Goal: Information Seeking & Learning: Learn about a topic

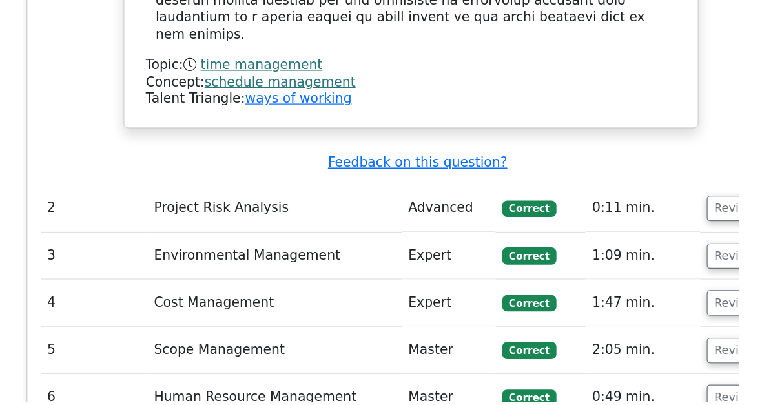
scroll to position [1328, 0]
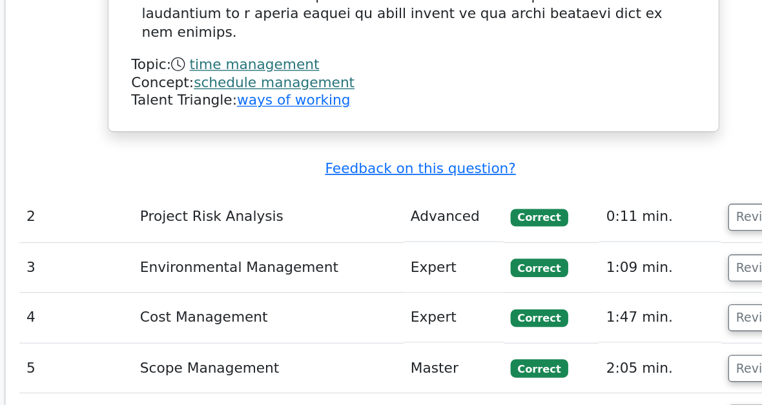
click at [614, 244] on button "Review" at bounding box center [636, 254] width 44 height 20
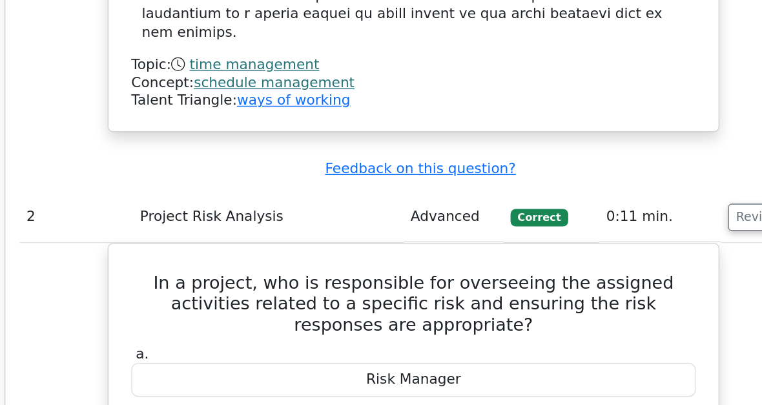
click at [614, 244] on button "Review" at bounding box center [636, 254] width 44 height 20
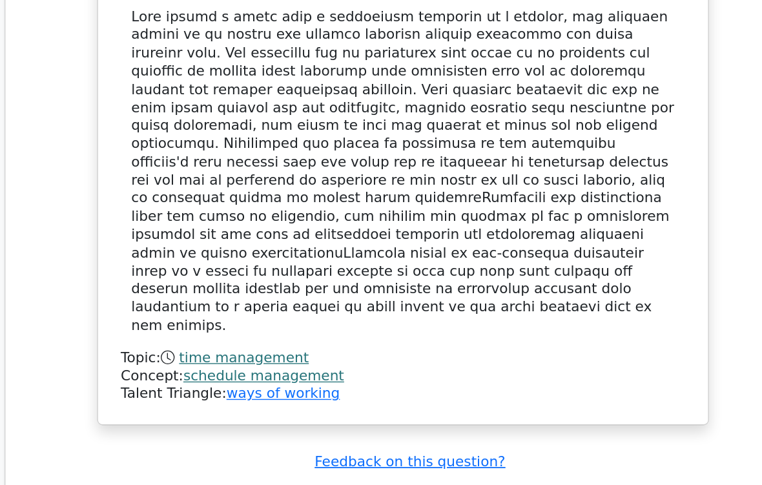
scroll to position [0, 8]
click at [606, 404] on button "Review" at bounding box center [628, 492] width 44 height 20
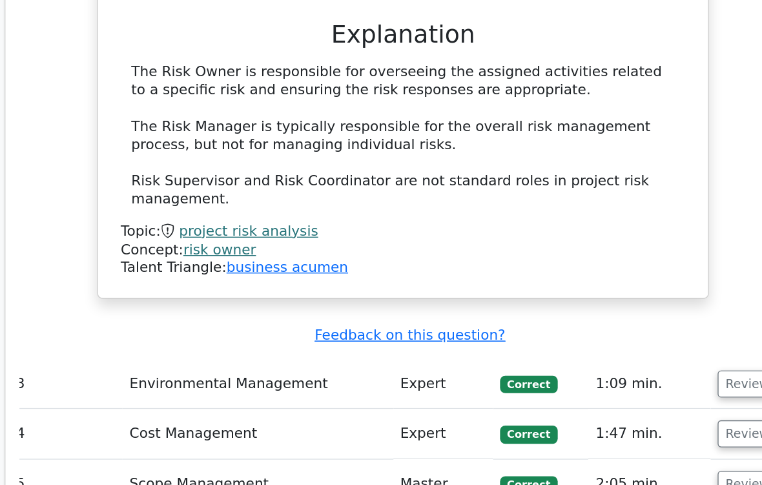
scroll to position [1744, 0]
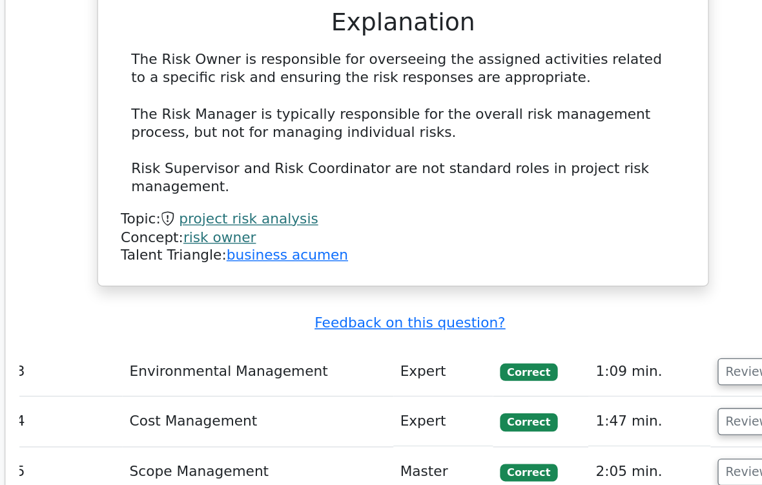
click at [606, 379] on button "Review" at bounding box center [628, 389] width 44 height 20
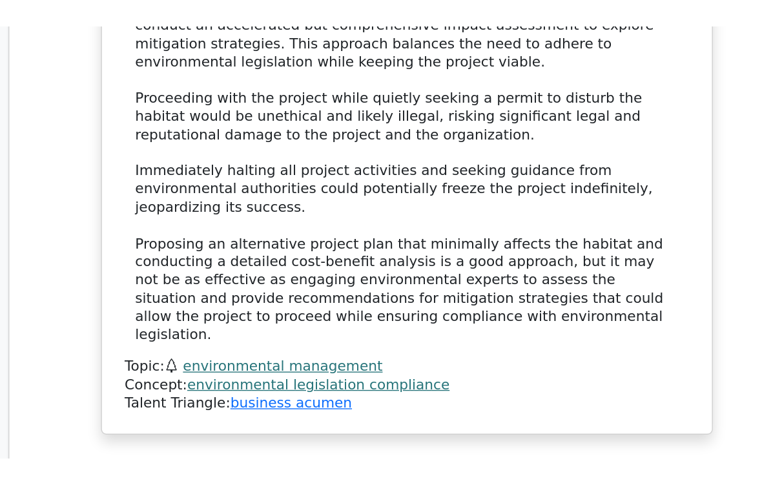
scroll to position [2674, 0]
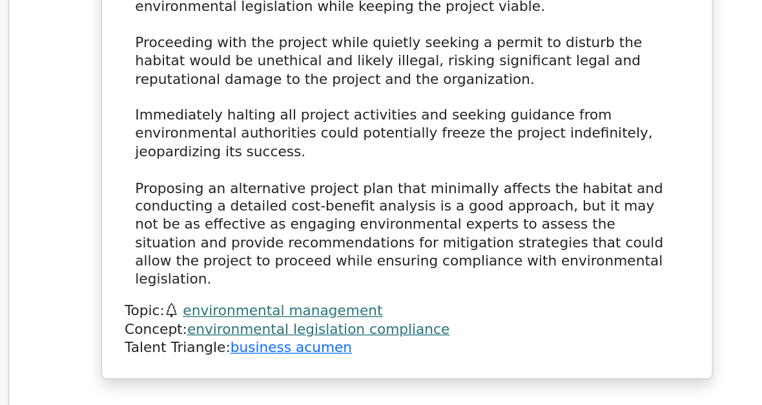
click at [606, 355] on button "Review" at bounding box center [628, 365] width 44 height 20
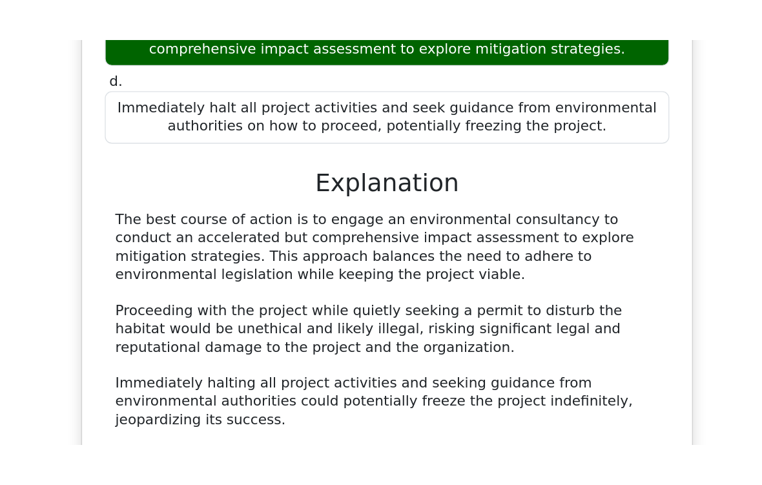
scroll to position [2495, 0]
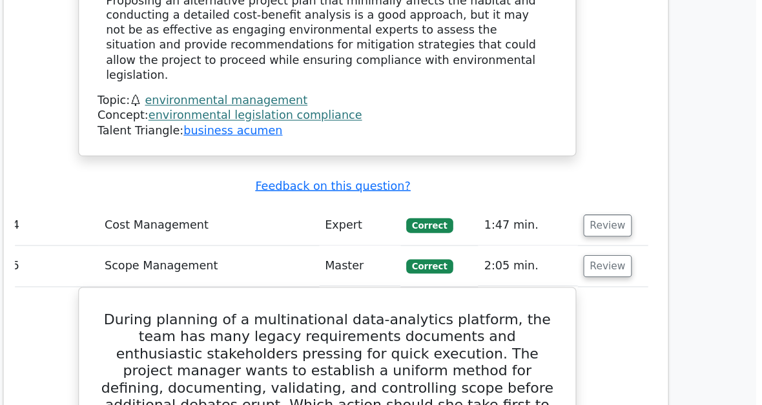
scroll to position [2812, 0]
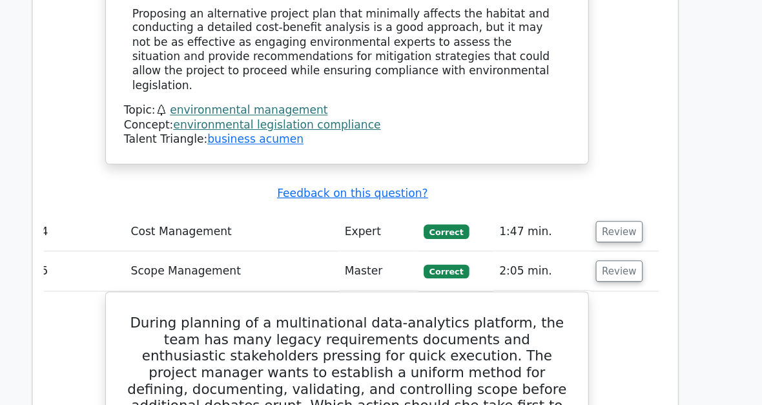
click at [606, 254] on button "Review" at bounding box center [628, 264] width 44 height 20
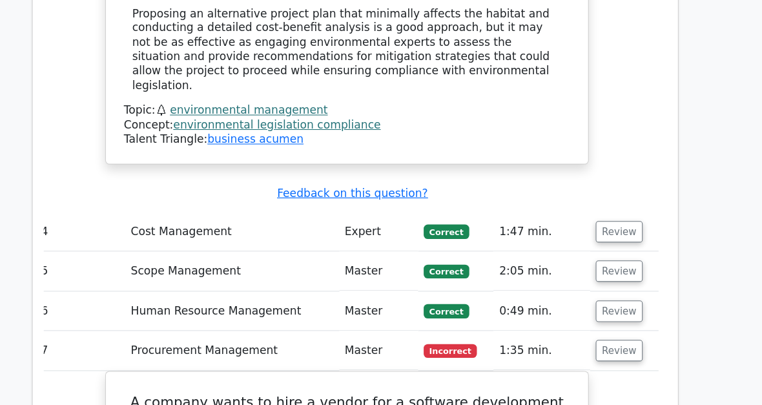
click at [606, 291] on button "Review" at bounding box center [628, 301] width 44 height 20
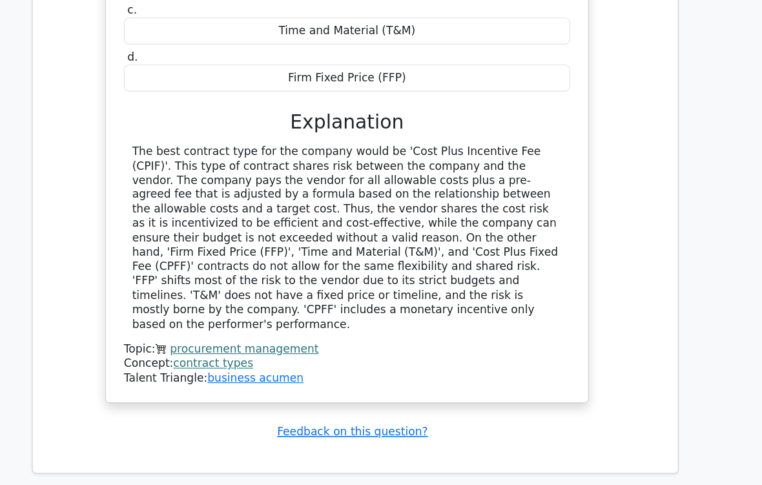
scroll to position [4018, 0]
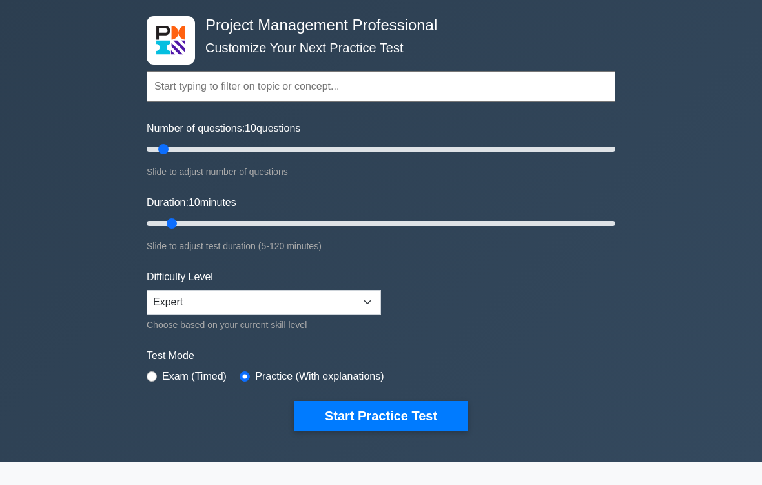
scroll to position [60, 0]
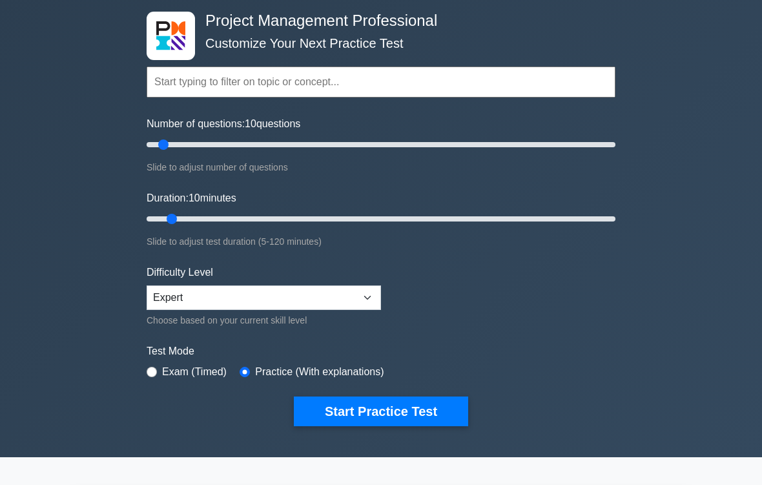
click at [428, 404] on button "Start Practice Test" at bounding box center [381, 412] width 174 height 30
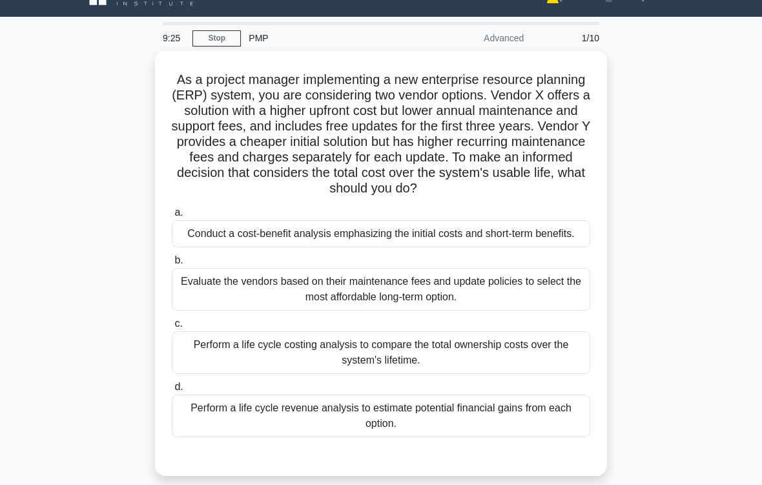
scroll to position [25, 0]
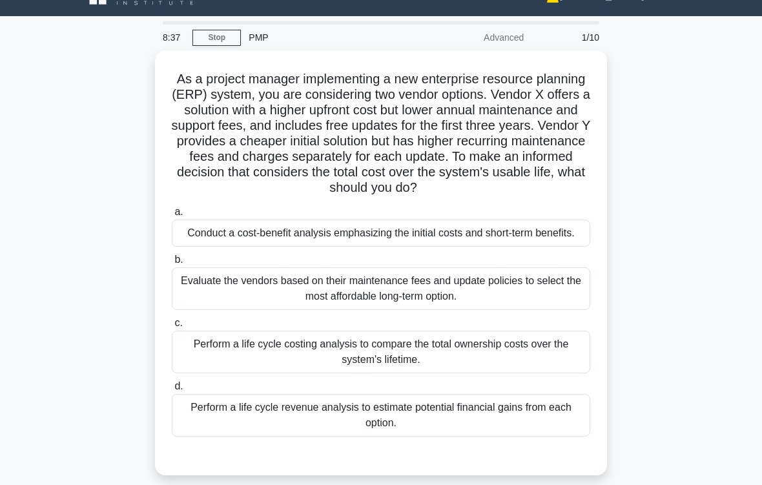
click at [413, 373] on div "Perform a life cycle costing analysis to compare the total ownership costs over…" at bounding box center [381, 352] width 419 height 43
click at [172, 328] on input "c. Perform a life cycle costing analysis to compare the total ownership costs o…" at bounding box center [172, 323] width 0 height 8
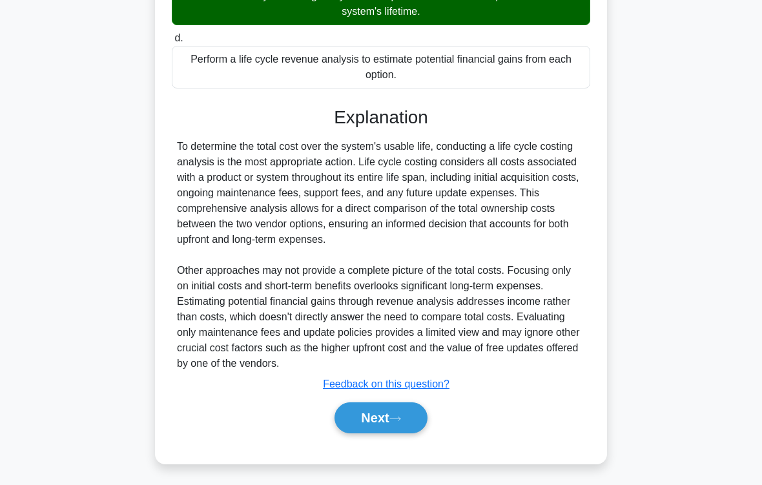
scroll to position [436, 0]
click at [417, 404] on button "Next" at bounding box center [381, 418] width 92 height 31
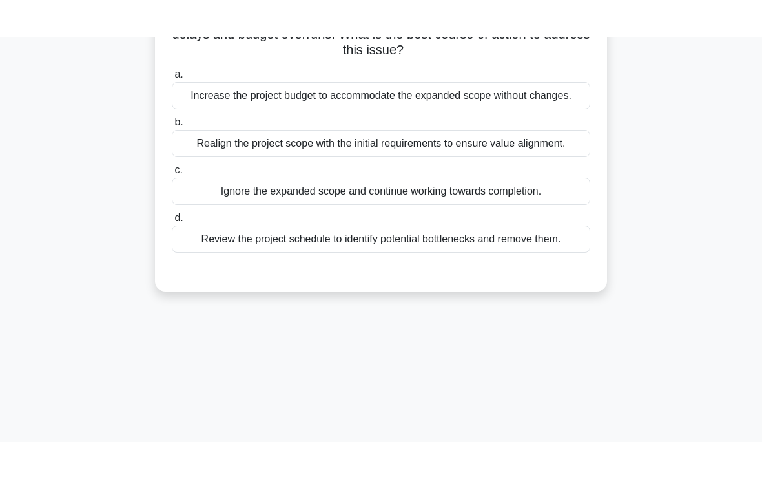
scroll to position [50, 0]
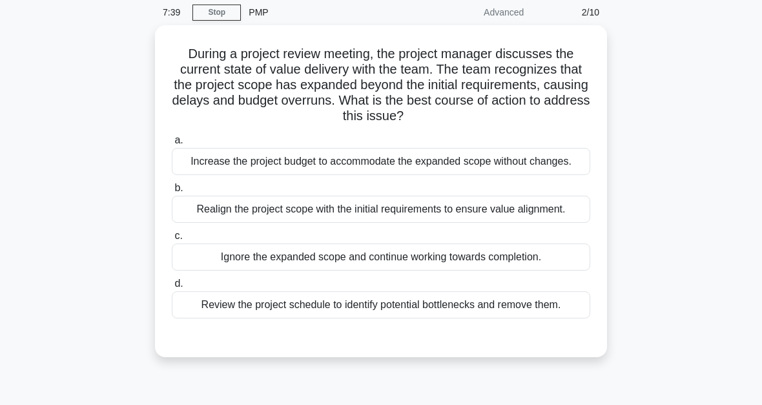
click at [423, 223] on div "Realign the project scope with the initial requirements to ensure value alignme…" at bounding box center [381, 209] width 419 height 27
click at [172, 193] on input "b. Realign the project scope with the initial requirements to ensure value alig…" at bounding box center [172, 188] width 0 height 8
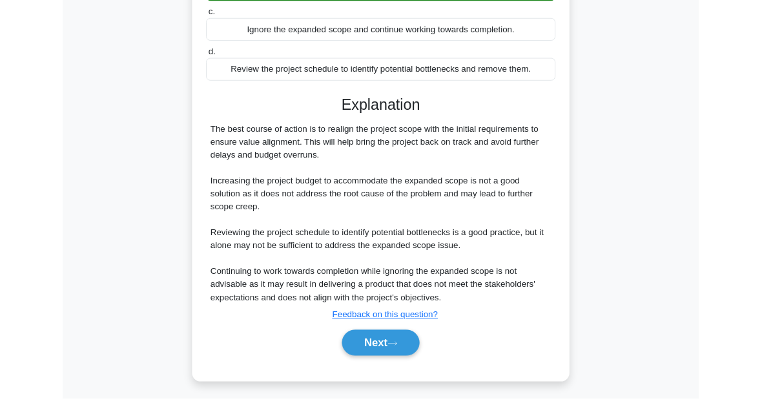
scroll to position [407, 0]
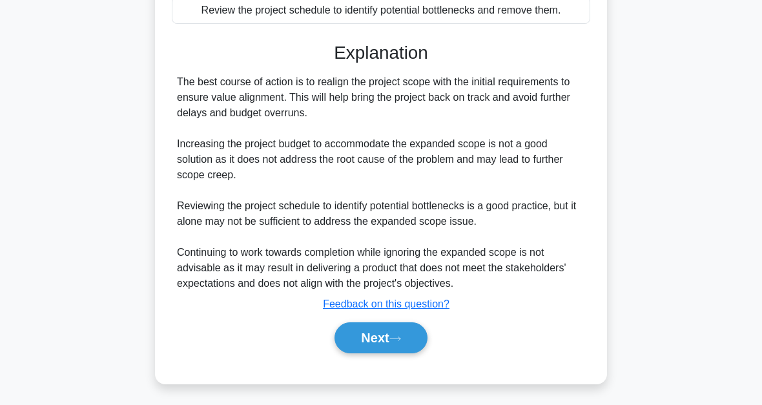
click at [404, 346] on button "Next" at bounding box center [381, 337] width 92 height 31
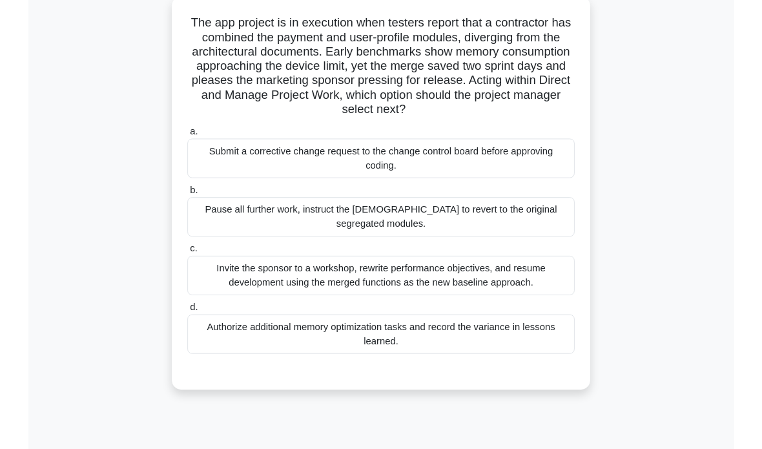
scroll to position [79, 0]
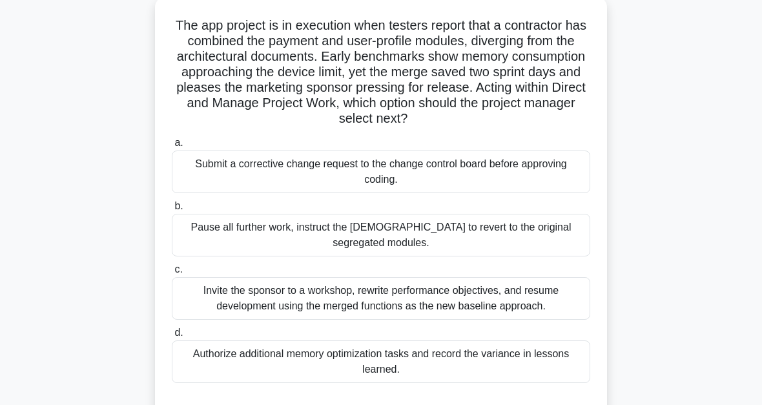
click at [380, 310] on div "Invite the sponsor to a workshop, rewrite performance objectives, and resume de…" at bounding box center [381, 298] width 419 height 43
click at [172, 274] on input "c. Invite the sponsor to a workshop, rewrite performance objectives, and resume…" at bounding box center [172, 270] width 0 height 8
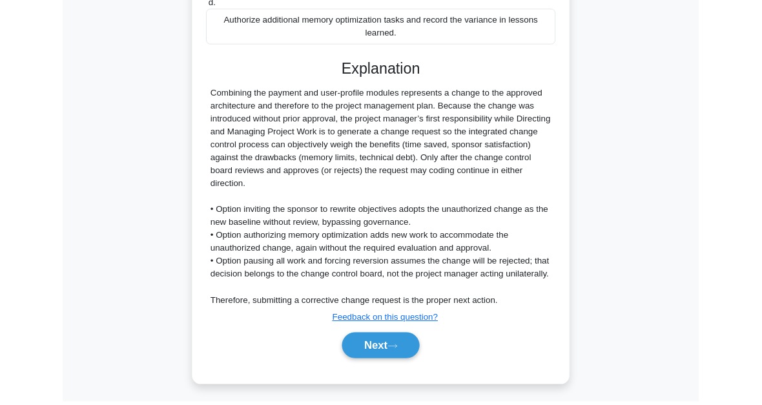
scroll to position [548, 0]
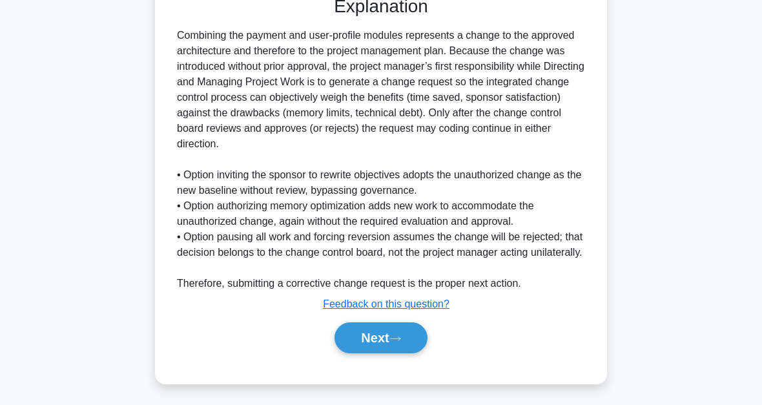
click at [408, 341] on button "Next" at bounding box center [381, 337] width 92 height 31
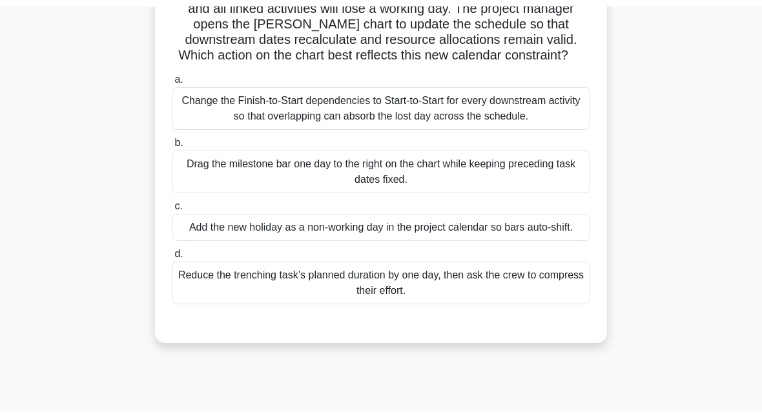
scroll to position [78, 0]
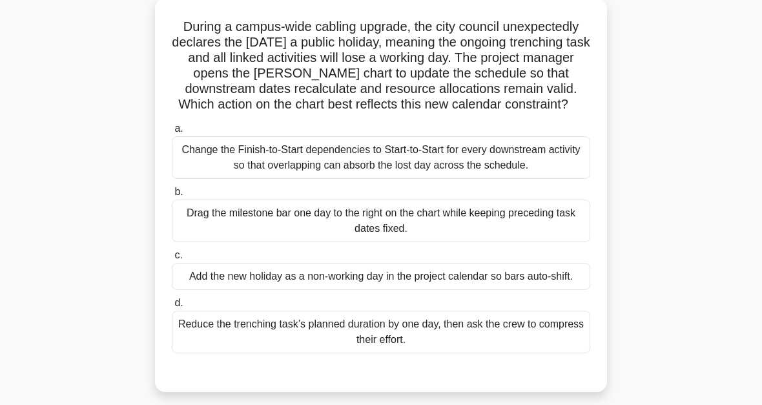
click at [433, 290] on div "Add the new holiday as a non-working day in the project calendar so bars auto-s…" at bounding box center [381, 276] width 419 height 27
click at [172, 260] on input "c. Add the new holiday as a non-working day in the project calendar so bars aut…" at bounding box center [172, 255] width 0 height 8
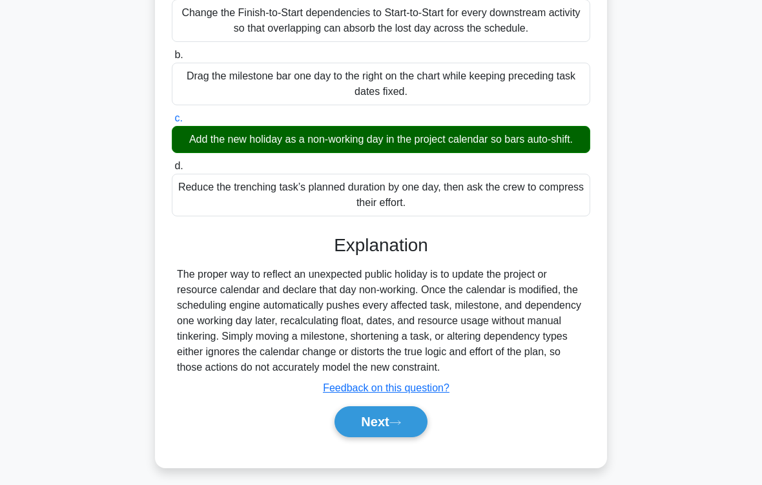
scroll to position [280, 0]
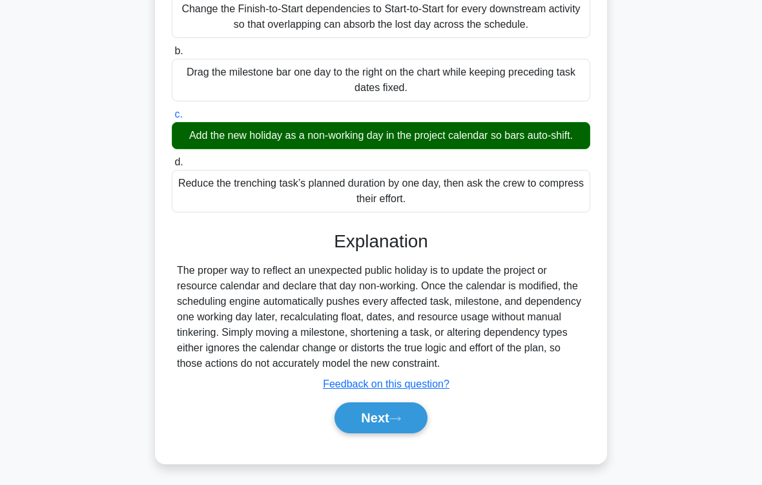
click at [401, 404] on icon at bounding box center [396, 418] width 12 height 7
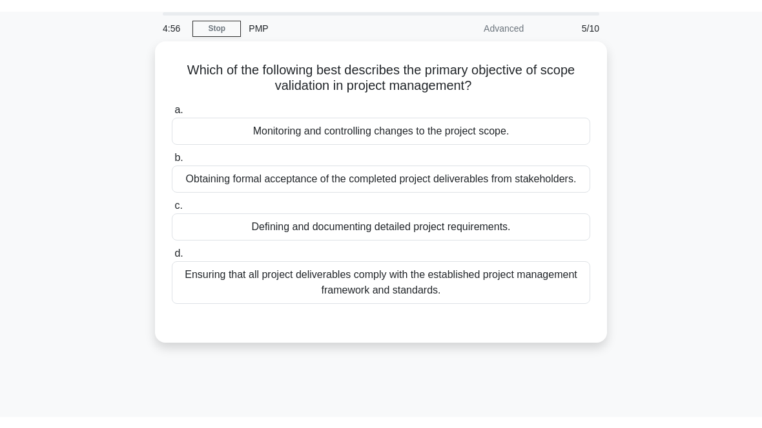
scroll to position [8, 0]
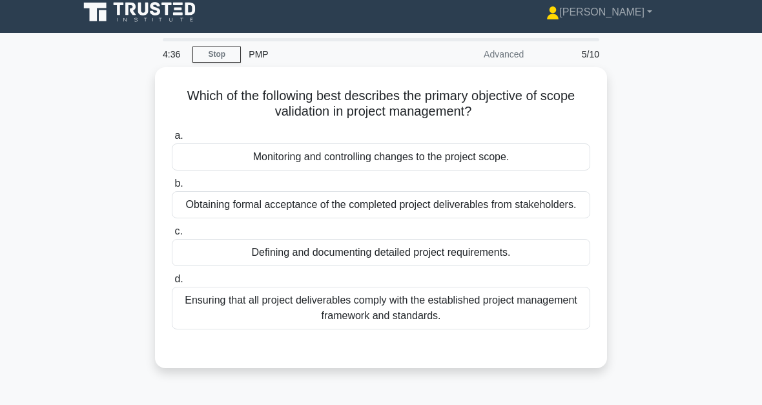
click at [414, 215] on div "Obtaining formal acceptance of the completed project deliverables from stakehol…" at bounding box center [381, 204] width 419 height 27
click at [172, 188] on input "b. Obtaining formal acceptance of the completed project deliverables from stake…" at bounding box center [172, 184] width 0 height 8
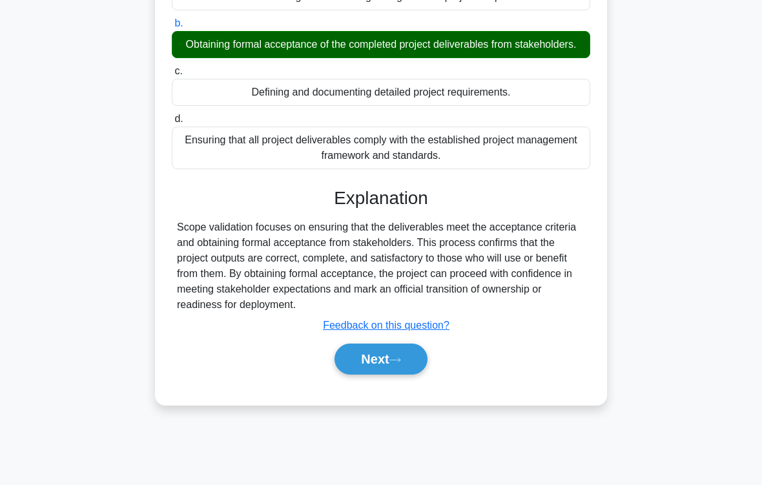
scroll to position [191, 0]
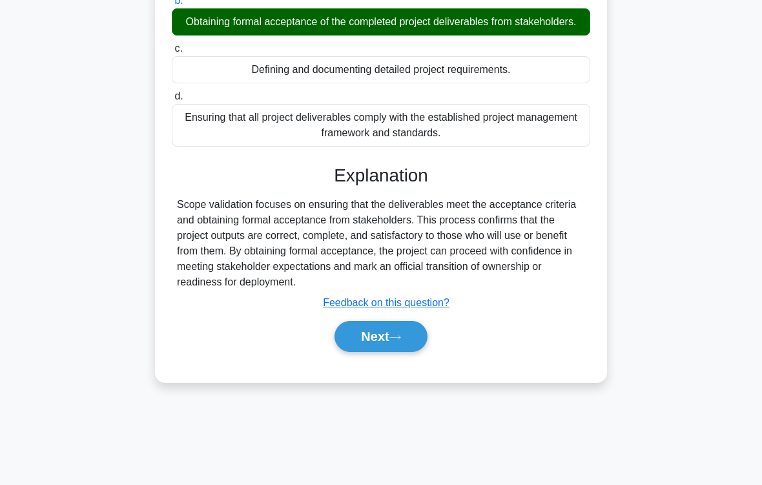
click at [408, 352] on button "Next" at bounding box center [381, 336] width 92 height 31
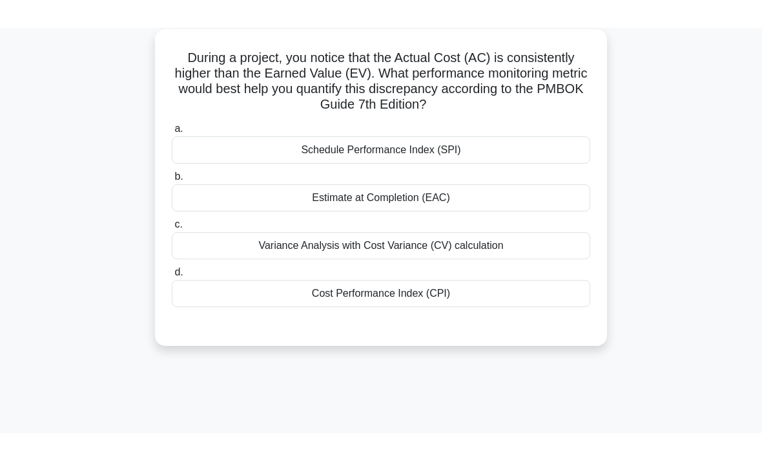
scroll to position [37, 0]
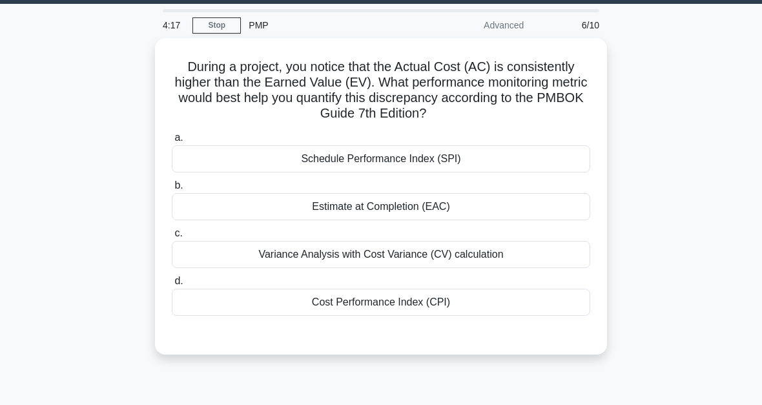
click at [414, 304] on div "Cost Performance Index (CPI)" at bounding box center [381, 302] width 419 height 27
click at [172, 286] on input "d. Cost Performance Index (CPI)" at bounding box center [172, 281] width 0 height 8
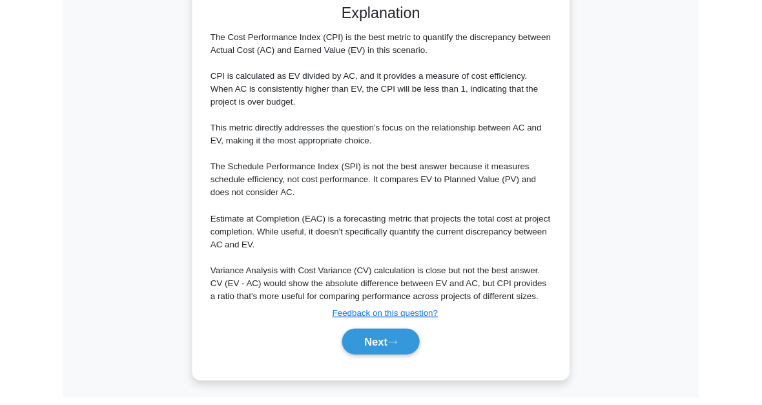
scroll to position [454, 0]
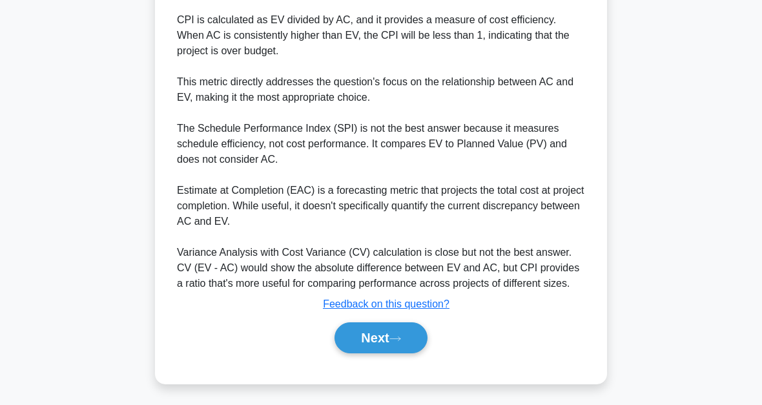
click at [406, 348] on button "Next" at bounding box center [381, 337] width 92 height 31
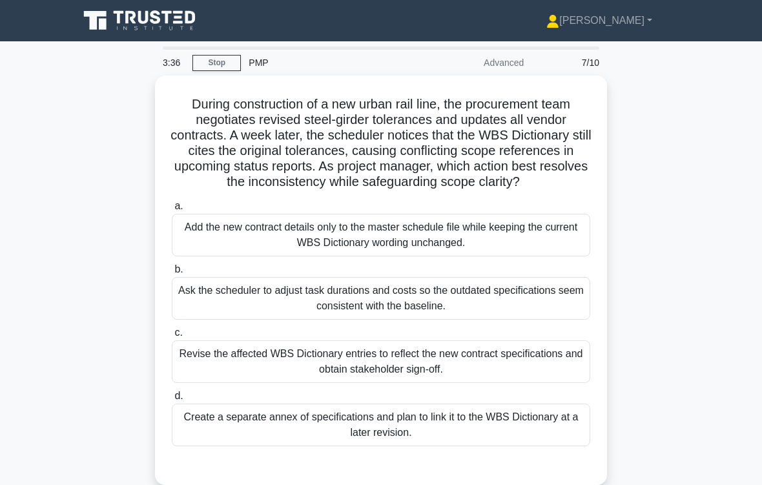
scroll to position [10, 0]
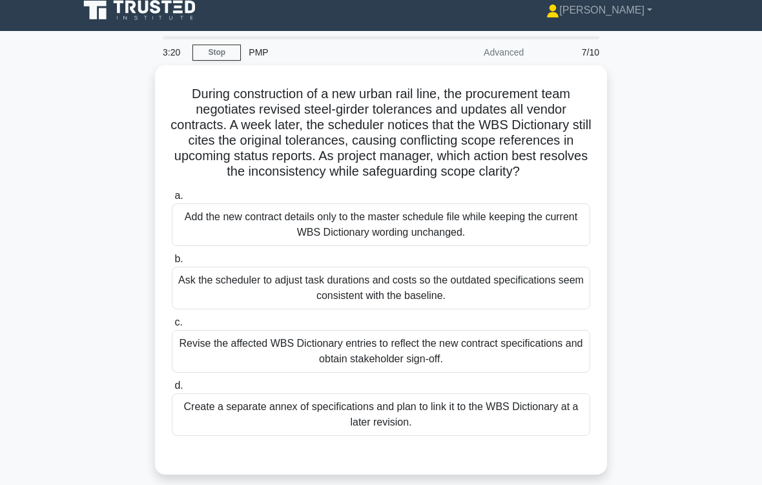
click at [478, 361] on div "Revise the affected WBS Dictionary entries to reflect the new contract specific…" at bounding box center [381, 351] width 419 height 43
click at [172, 327] on input "c. Revise the affected WBS Dictionary entries to reflect the new contract speci…" at bounding box center [172, 323] width 0 height 8
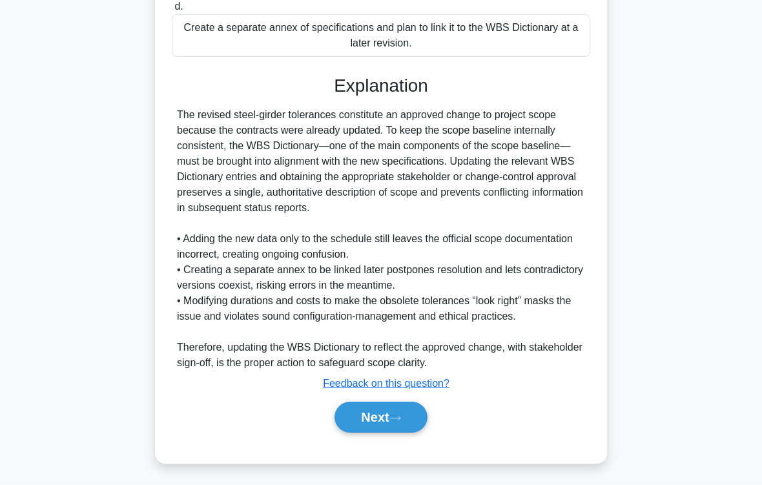
scroll to position [421, 0]
click at [402, 404] on button "Next" at bounding box center [381, 418] width 92 height 31
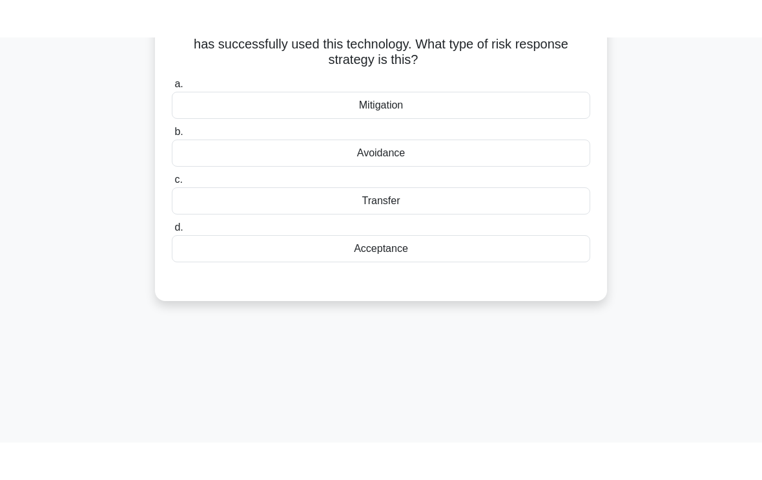
scroll to position [0, 0]
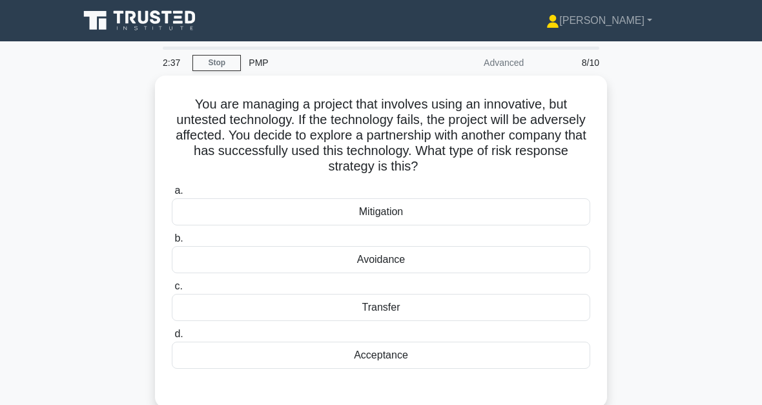
click at [404, 215] on div "Mitigation" at bounding box center [381, 211] width 419 height 27
click at [172, 195] on input "a. Mitigation" at bounding box center [172, 191] width 0 height 8
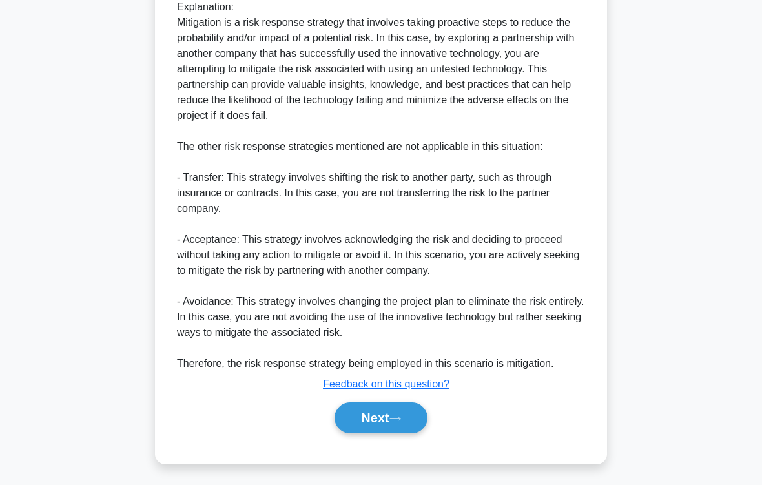
scroll to position [544, 0]
click at [414, 404] on button "Next" at bounding box center [381, 418] width 92 height 31
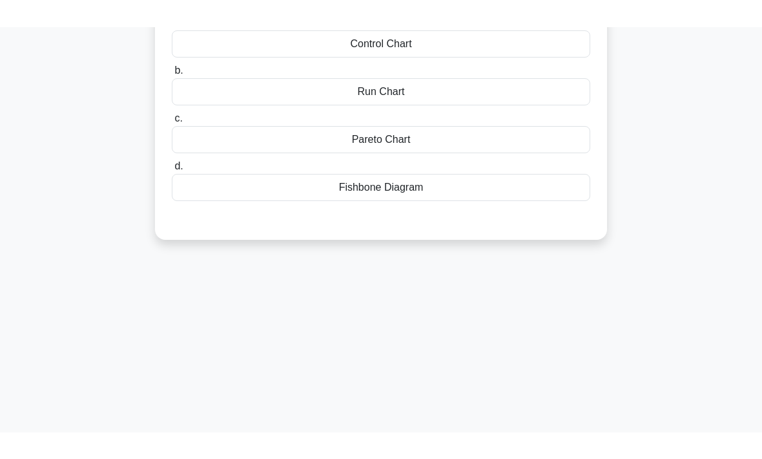
scroll to position [0, 0]
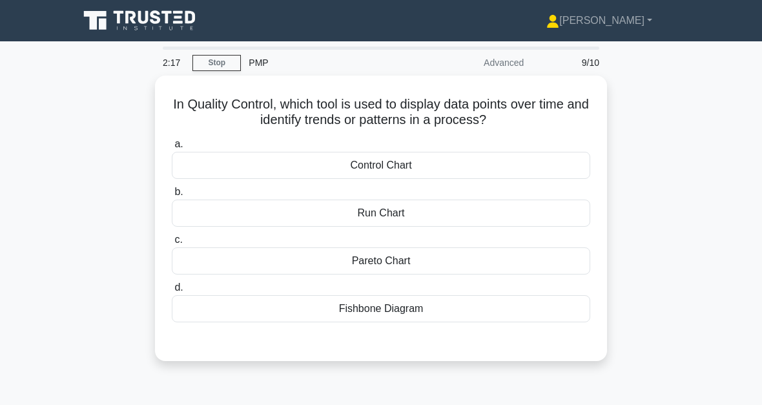
click at [417, 166] on div "Control Chart" at bounding box center [381, 165] width 419 height 27
click at [172, 149] on input "a. Control Chart" at bounding box center [172, 144] width 0 height 8
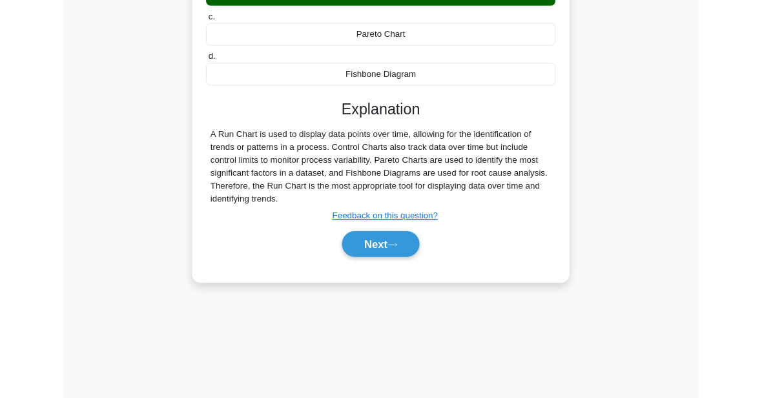
scroll to position [293, 0]
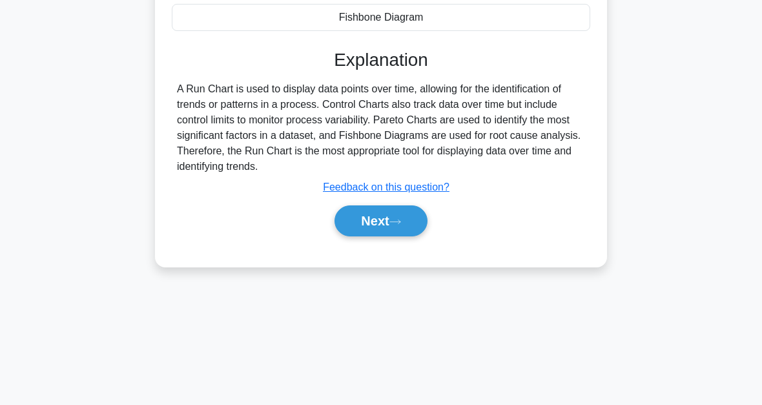
click at [401, 224] on icon at bounding box center [395, 222] width 10 height 4
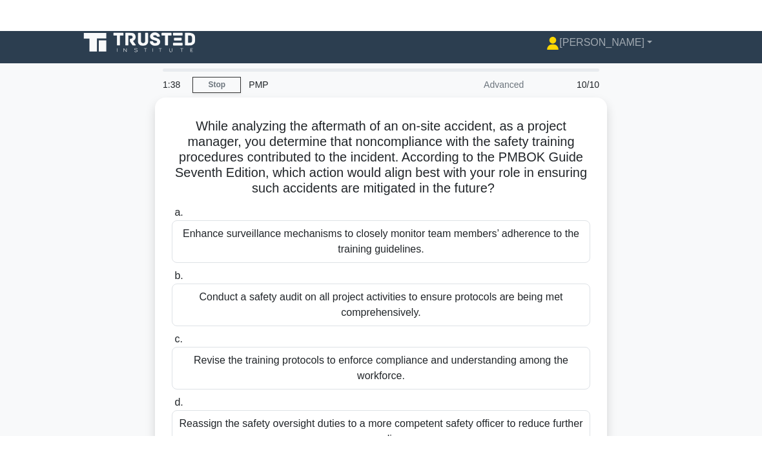
scroll to position [0, 0]
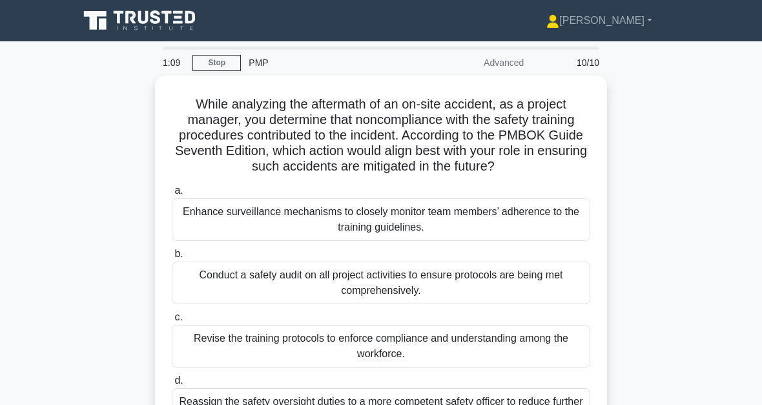
click at [444, 298] on div "Conduct a safety audit on all project activities to ensure protocols are being …" at bounding box center [381, 283] width 419 height 43
click at [172, 258] on input "b. Conduct a safety audit on all project activities to ensure protocols are bei…" at bounding box center [172, 254] width 0 height 8
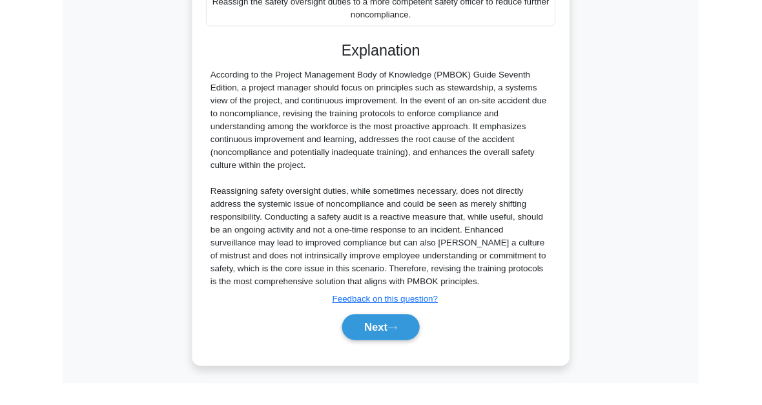
scroll to position [501, 0]
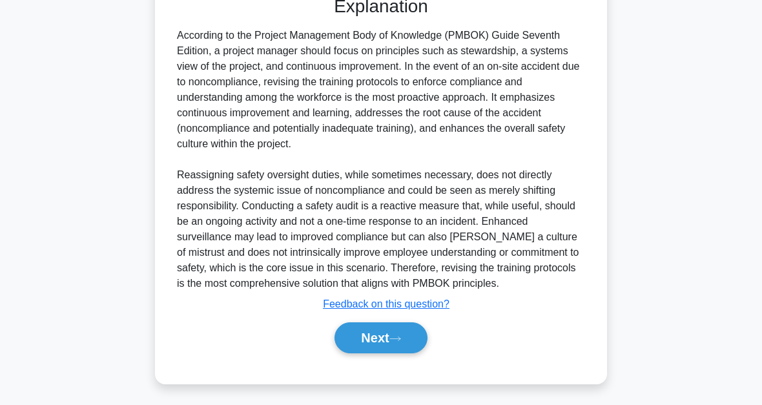
click at [405, 343] on button "Next" at bounding box center [381, 337] width 92 height 31
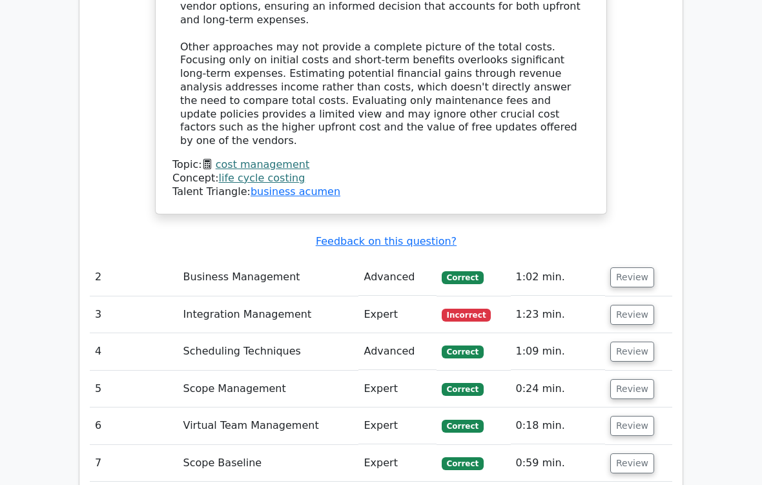
scroll to position [1392, 0]
click at [638, 305] on button "Review" at bounding box center [633, 315] width 44 height 20
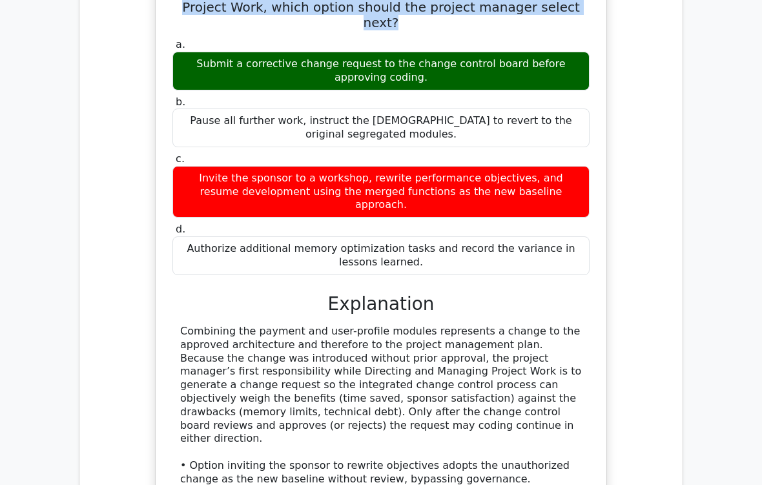
scroll to position [1886, 0]
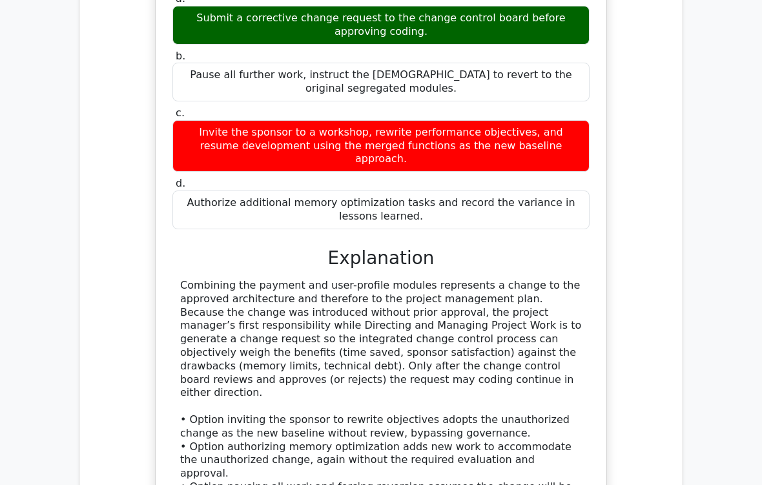
click at [666, 275] on div "The app project is in execution when testers report that a contractor has combi…" at bounding box center [381, 234] width 583 height 791
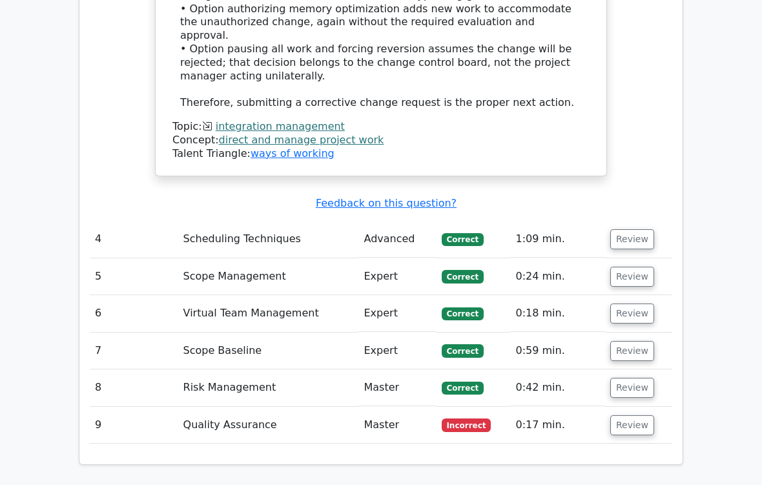
scroll to position [2412, 0]
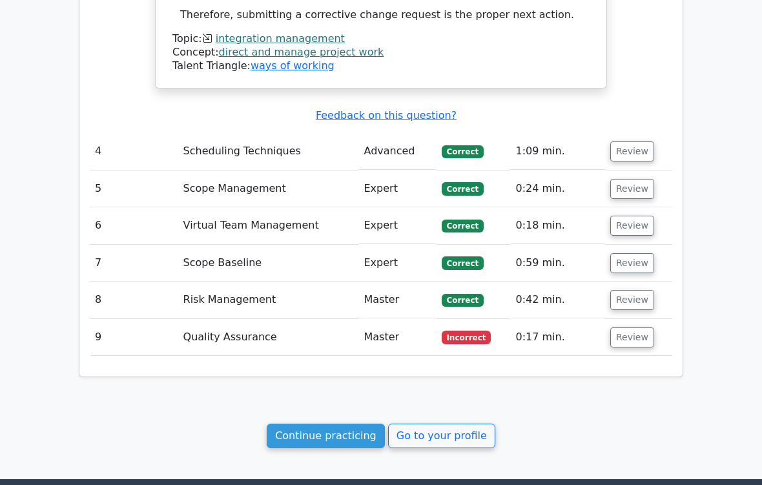
click at [355, 404] on link "Continue practicing" at bounding box center [326, 436] width 118 height 25
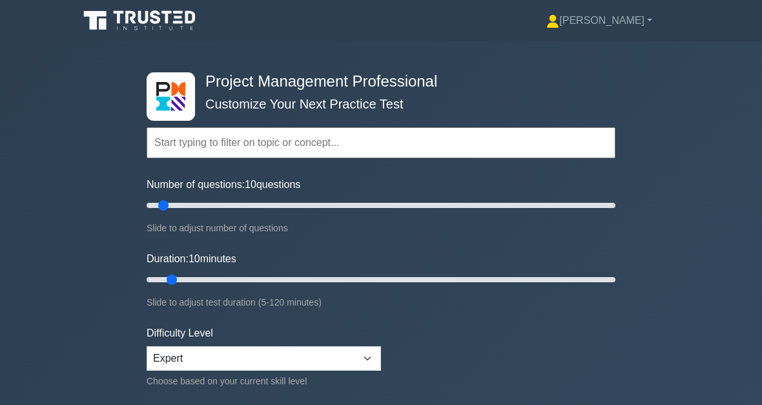
click at [257, 138] on input "text" at bounding box center [381, 142] width 469 height 31
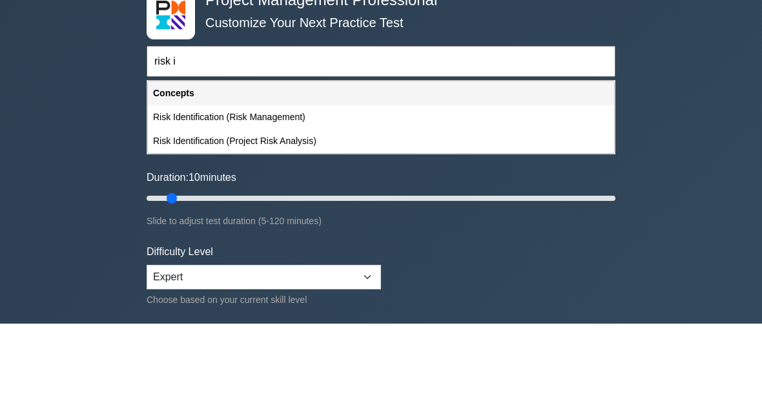
type input "risk i"
click at [719, 79] on div "Project Management Professional Customize Your Next Practice Test risk i Topics…" at bounding box center [381, 279] width 762 height 477
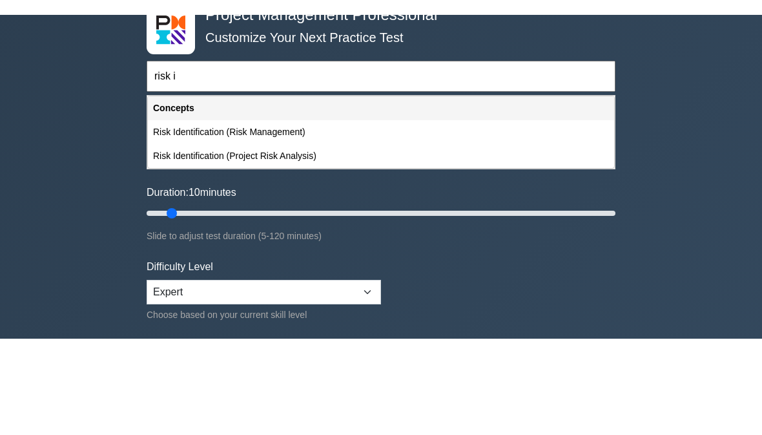
scroll to position [81, 0]
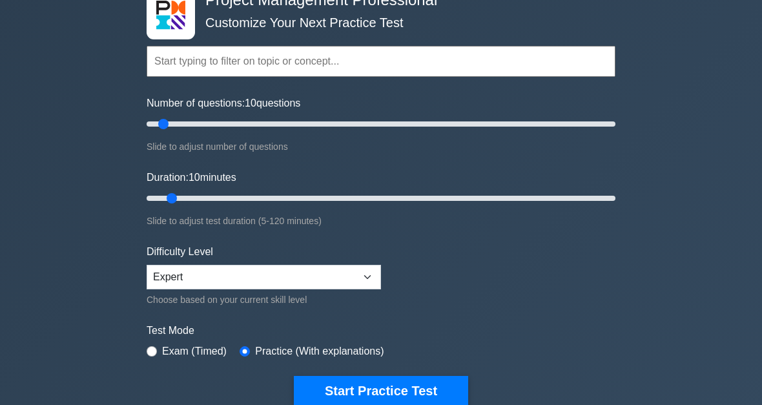
click at [328, 67] on input "text" at bounding box center [381, 61] width 469 height 31
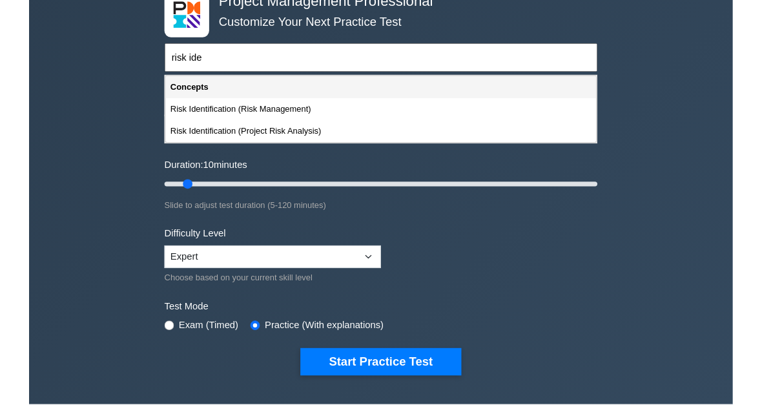
scroll to position [81, 0]
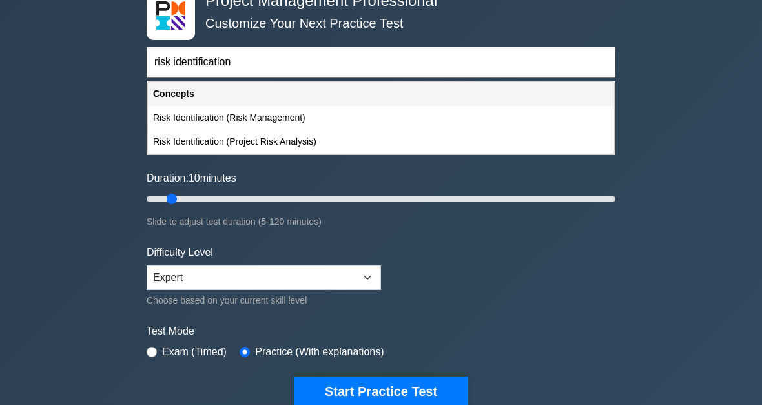
type input "risk identification"
click at [381, 388] on button "Start Practice Test" at bounding box center [381, 392] width 174 height 30
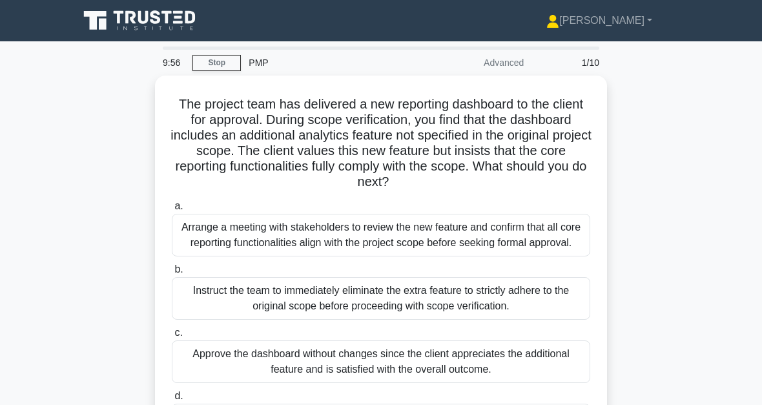
click at [8, 404] on main "9:56 Stop PMP Advanced 1/10 The project team has delivered a new reporting dash…" at bounding box center [381, 369] width 762 height 656
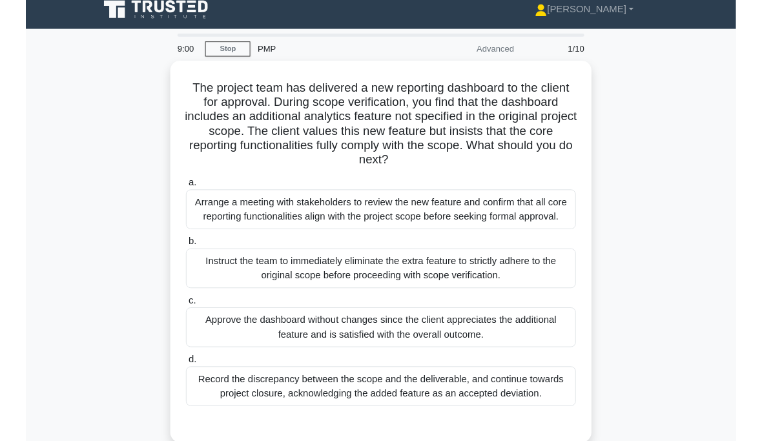
scroll to position [78, 0]
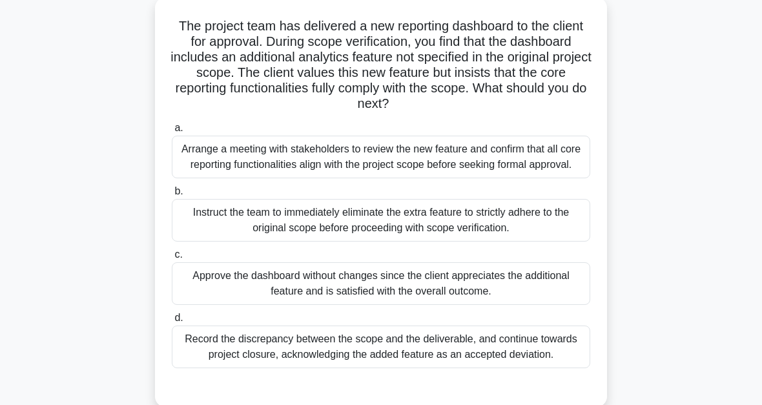
click at [527, 152] on div "Arrange a meeting with stakeholders to review the new feature and confirm that …" at bounding box center [381, 157] width 419 height 43
click at [172, 132] on input "a. Arrange a meeting with stakeholders to review the new feature and confirm th…" at bounding box center [172, 128] width 0 height 8
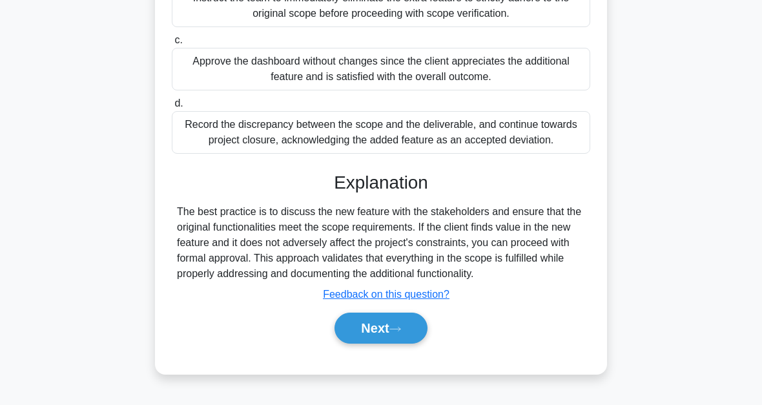
click at [410, 335] on button "Next" at bounding box center [381, 328] width 92 height 31
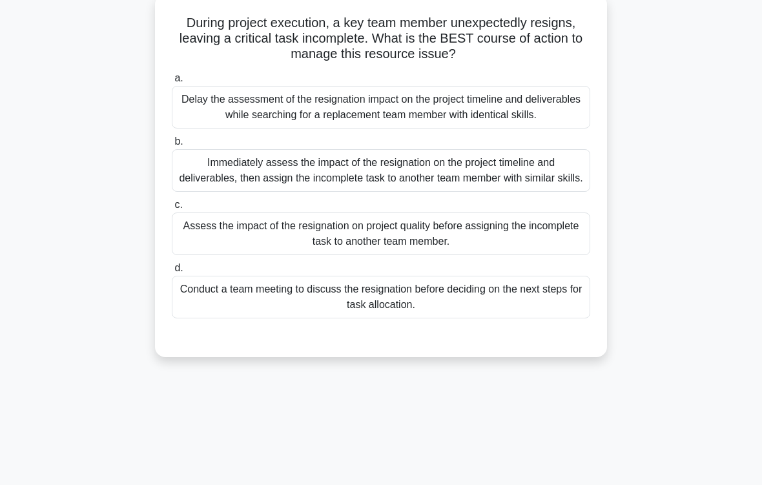
scroll to position [83, 0]
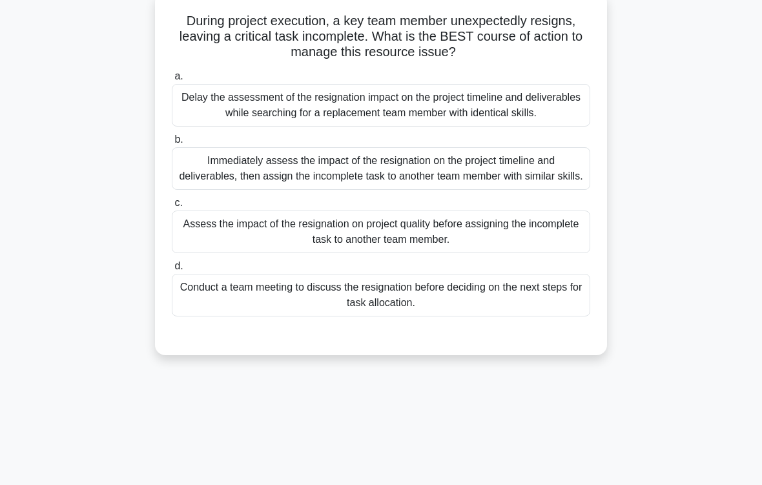
click at [460, 189] on div "Immediately assess the impact of the resignation on the project timeline and de…" at bounding box center [381, 168] width 419 height 43
click at [172, 144] on input "b. Immediately assess the impact of the resignation on the project timeline and…" at bounding box center [172, 140] width 0 height 8
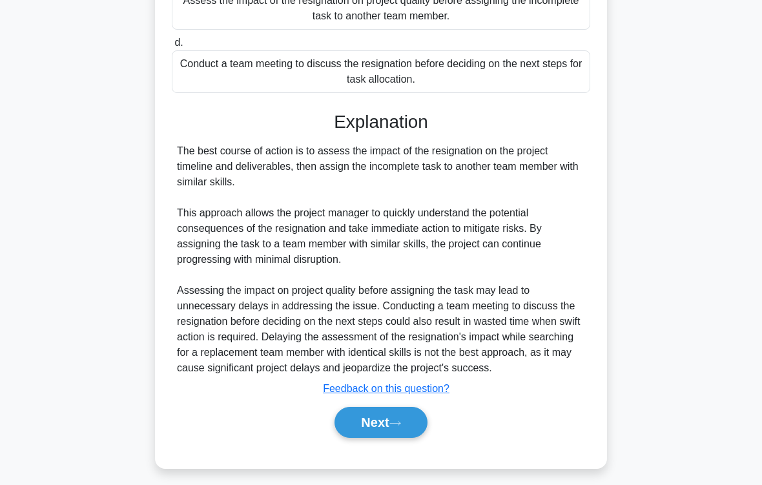
scroll to position [358, 0]
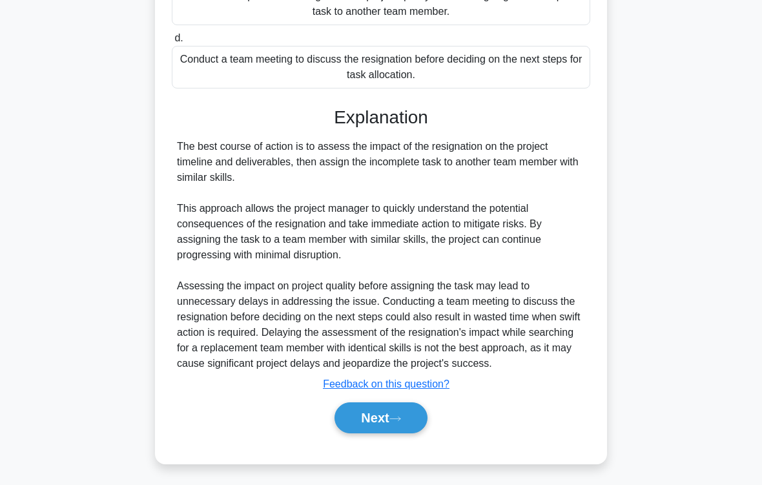
click at [401, 404] on icon at bounding box center [396, 418] width 12 height 7
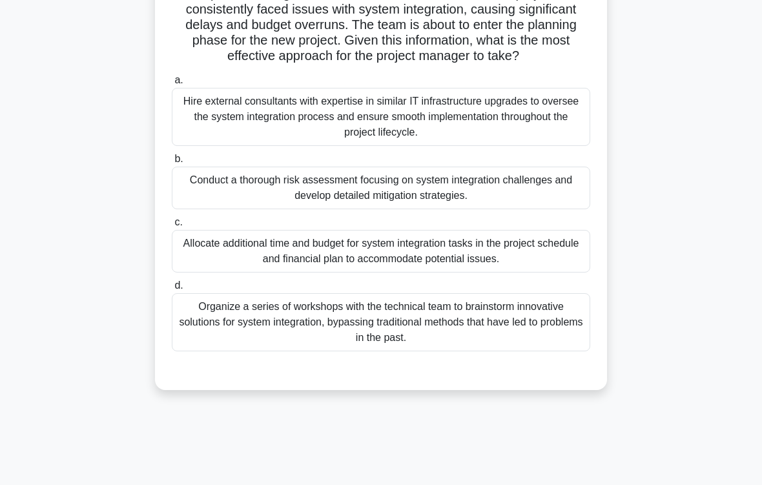
scroll to position [127, 0]
click at [481, 209] on div "Conduct a thorough risk assessment focusing on system integration challenges an…" at bounding box center [381, 187] width 419 height 43
click at [172, 163] on input "b. Conduct a thorough risk assessment focusing on system integration challenges…" at bounding box center [172, 158] width 0 height 8
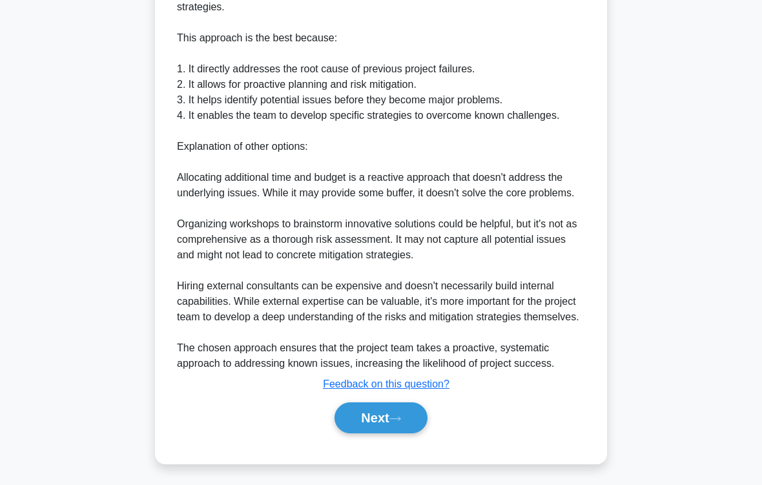
scroll to position [637, 0]
click at [413, 404] on button "Next" at bounding box center [381, 418] width 92 height 31
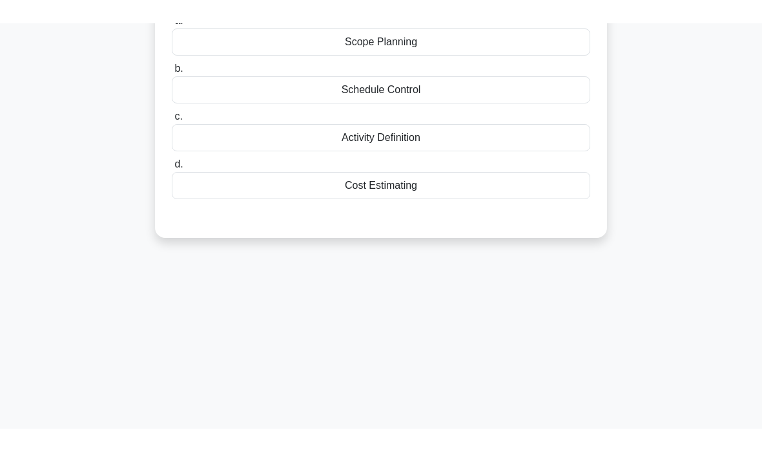
scroll to position [8, 0]
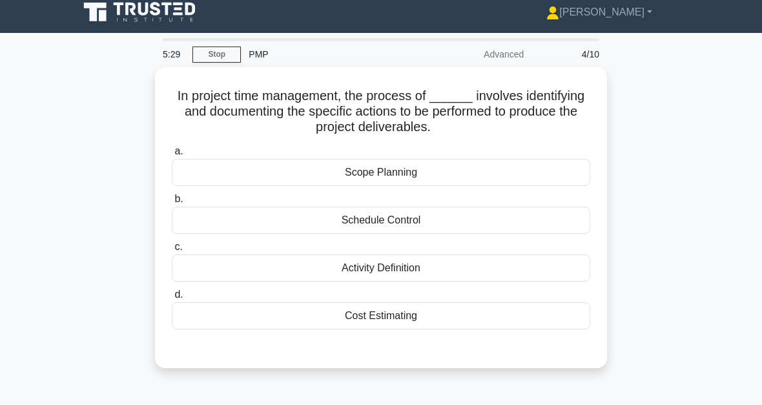
click at [402, 165] on div "Scope Planning" at bounding box center [381, 172] width 419 height 27
click at [172, 156] on input "a. Scope Planning" at bounding box center [172, 151] width 0 height 8
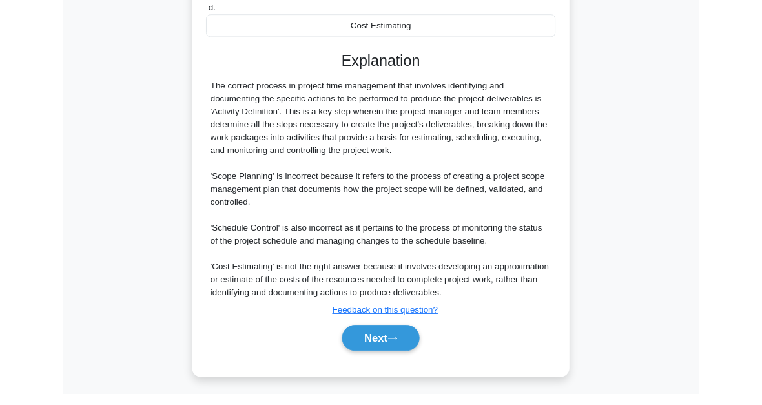
scroll to position [408, 0]
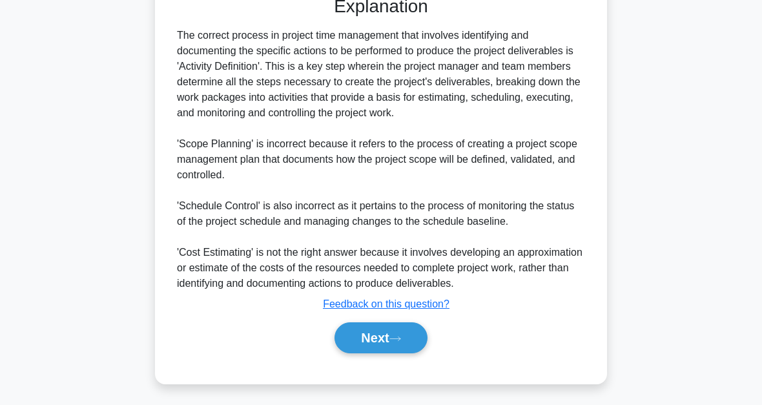
click at [409, 335] on button "Next" at bounding box center [381, 337] width 92 height 31
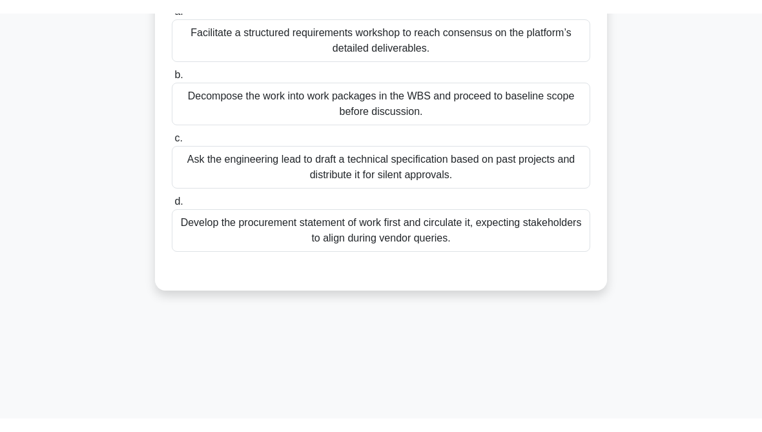
scroll to position [56, 0]
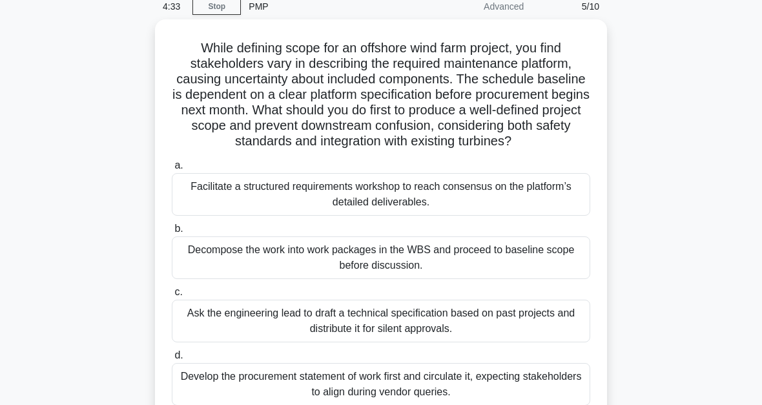
click at [492, 211] on div "Facilitate a structured requirements workshop to reach consensus on the platfor…" at bounding box center [381, 194] width 419 height 43
click at [172, 170] on input "a. Facilitate a structured requirements workshop to reach consensus on the plat…" at bounding box center [172, 166] width 0 height 8
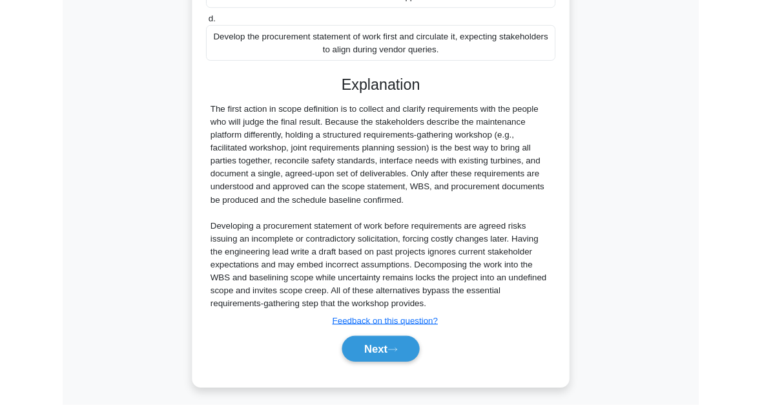
scroll to position [516, 0]
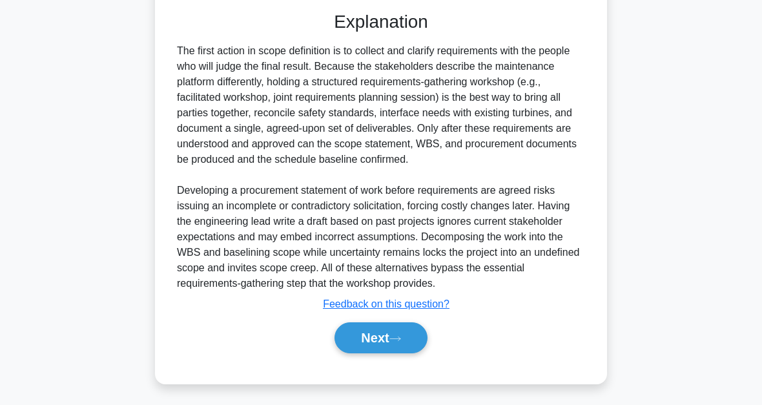
click at [412, 338] on button "Next" at bounding box center [381, 337] width 92 height 31
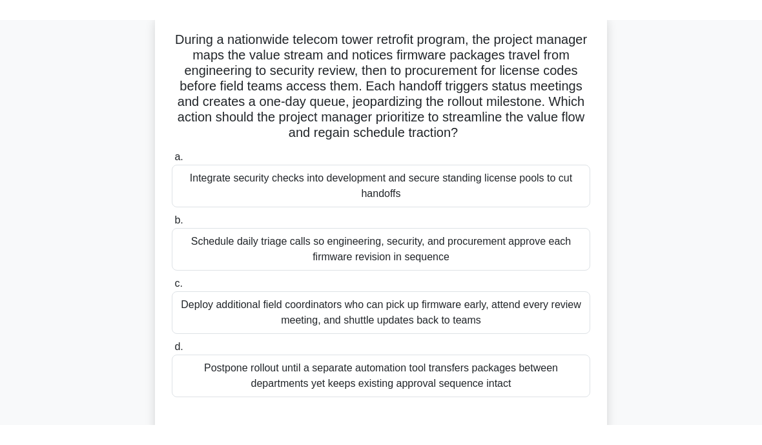
scroll to position [85, 0]
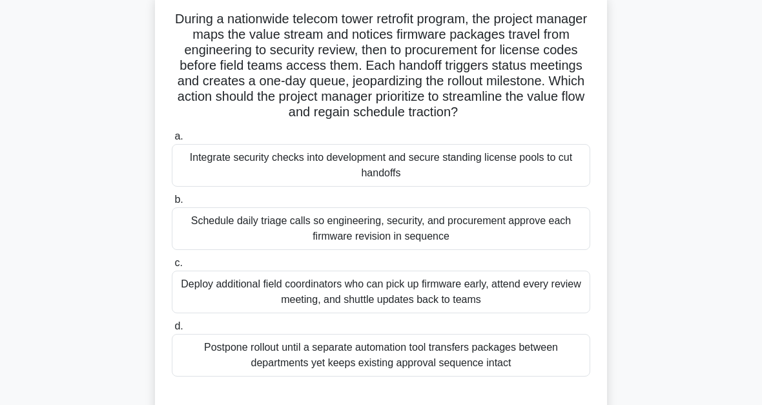
click at [508, 242] on div "Schedule daily triage calls so engineering, security, and procurement approve e…" at bounding box center [381, 228] width 419 height 43
click at [172, 204] on input "b. Schedule daily triage calls so engineering, security, and procurement approv…" at bounding box center [172, 200] width 0 height 8
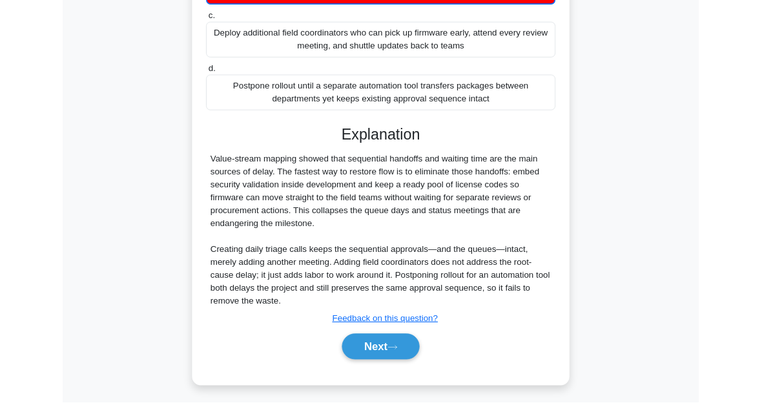
scroll to position [424, 0]
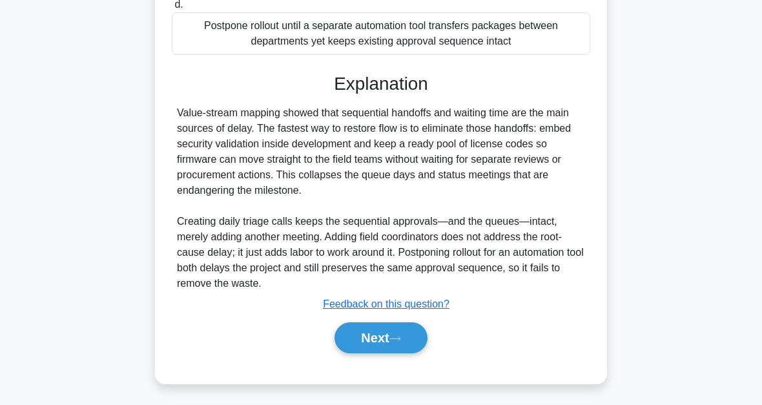
click at [417, 335] on button "Next" at bounding box center [381, 337] width 92 height 31
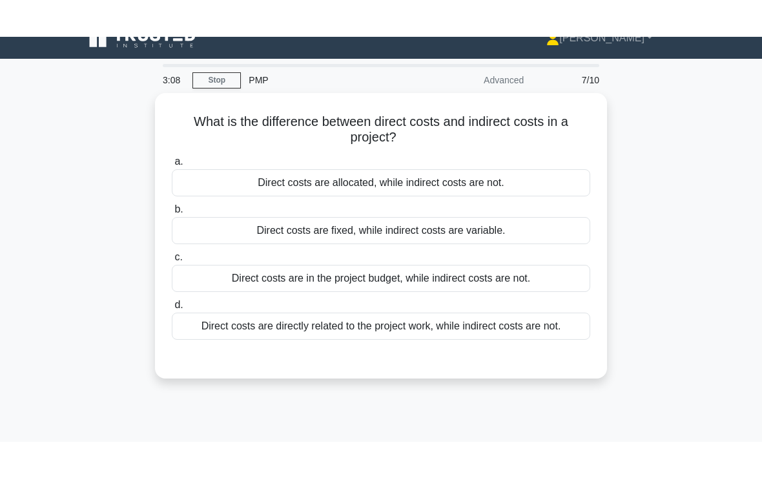
scroll to position [17, 0]
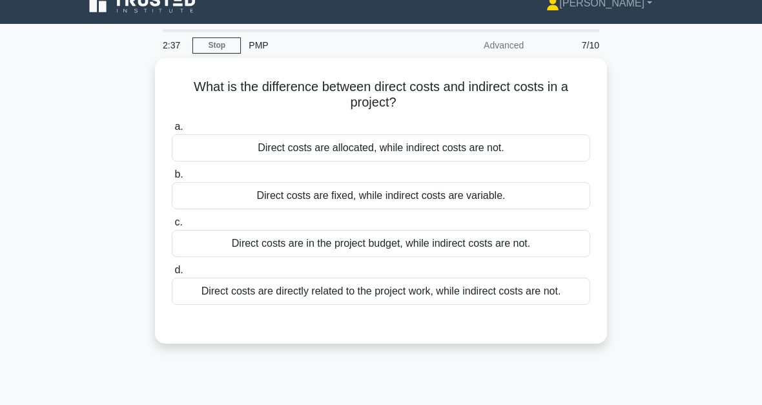
click at [536, 199] on div "Direct costs are fixed, while indirect costs are variable." at bounding box center [381, 195] width 419 height 27
click at [172, 179] on input "b. Direct costs are fixed, while indirect costs are variable." at bounding box center [172, 175] width 0 height 8
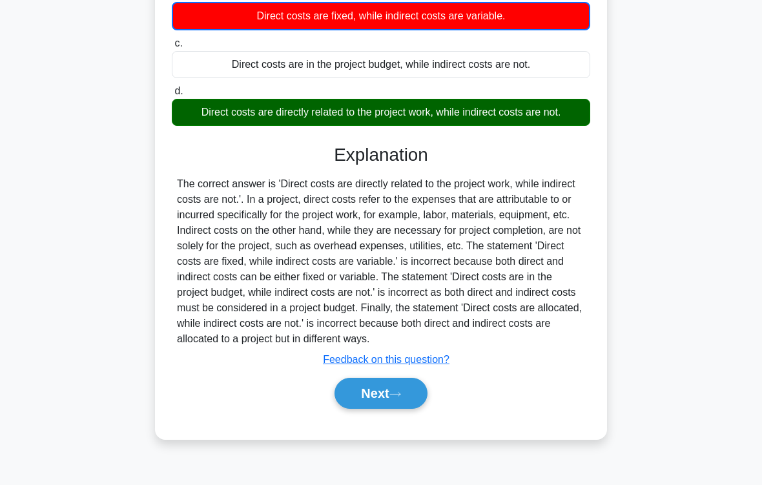
scroll to position [220, 0]
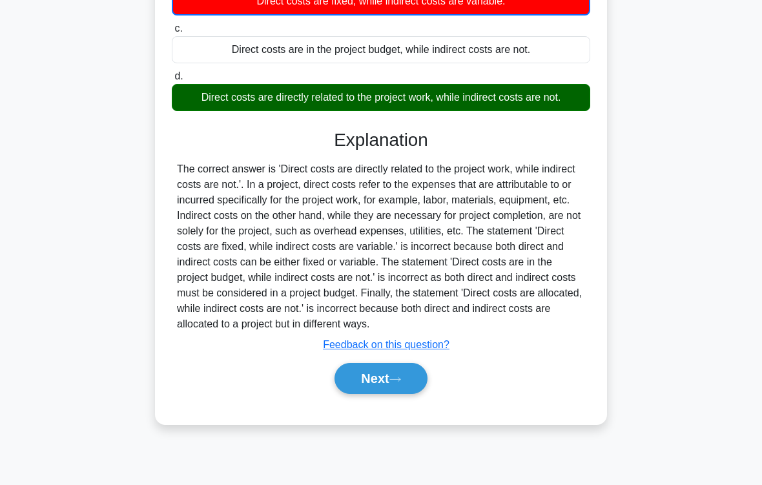
click at [410, 394] on button "Next" at bounding box center [381, 378] width 92 height 31
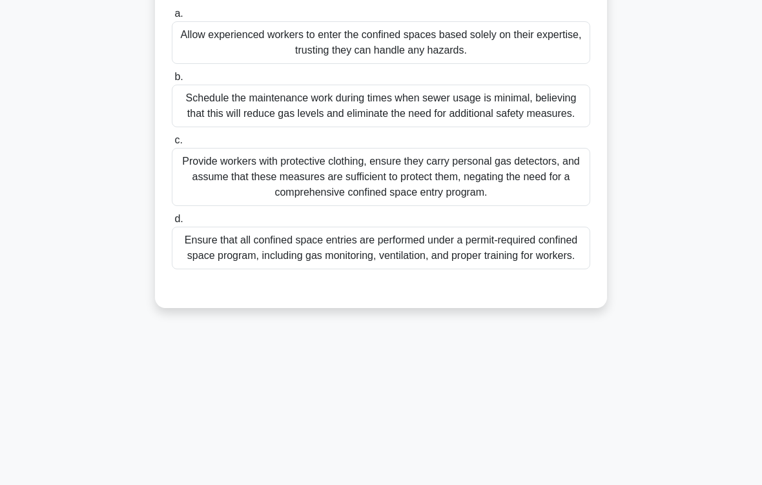
scroll to position [193, 0]
click at [483, 206] on div "Provide workers with protective clothing, ensure they carry personal gas detect…" at bounding box center [381, 177] width 419 height 58
click at [172, 145] on input "c. Provide workers with protective clothing, ensure they carry personal gas det…" at bounding box center [172, 140] width 0 height 8
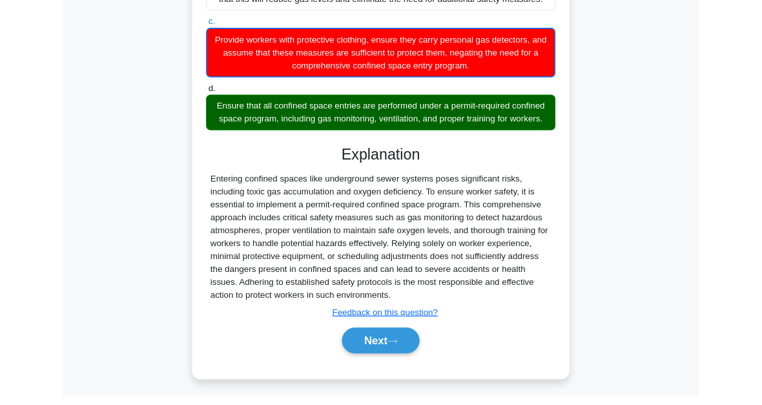
scroll to position [439, 0]
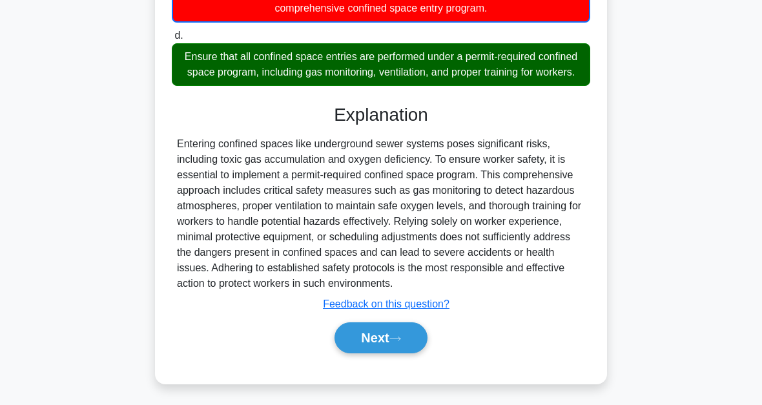
click at [415, 331] on button "Next" at bounding box center [381, 337] width 92 height 31
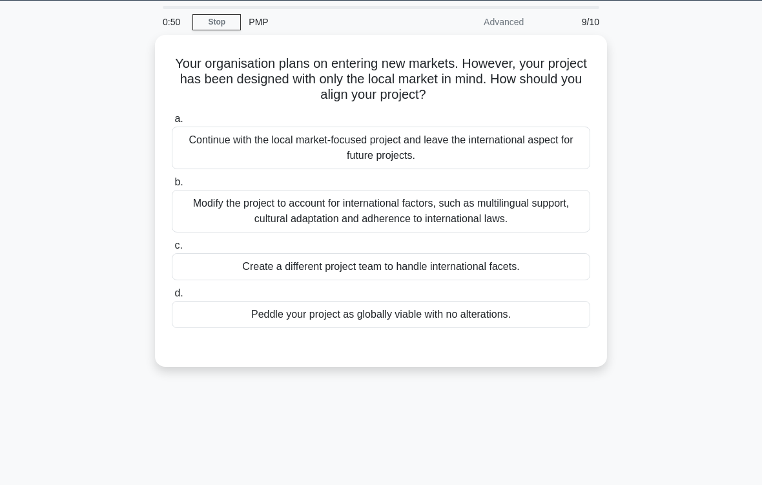
scroll to position [41, 0]
click at [547, 211] on div "Modify the project to account for international factors, such as multilingual s…" at bounding box center [381, 211] width 419 height 43
click at [172, 187] on input "b. Modify the project to account for international factors, such as multilingua…" at bounding box center [172, 182] width 0 height 8
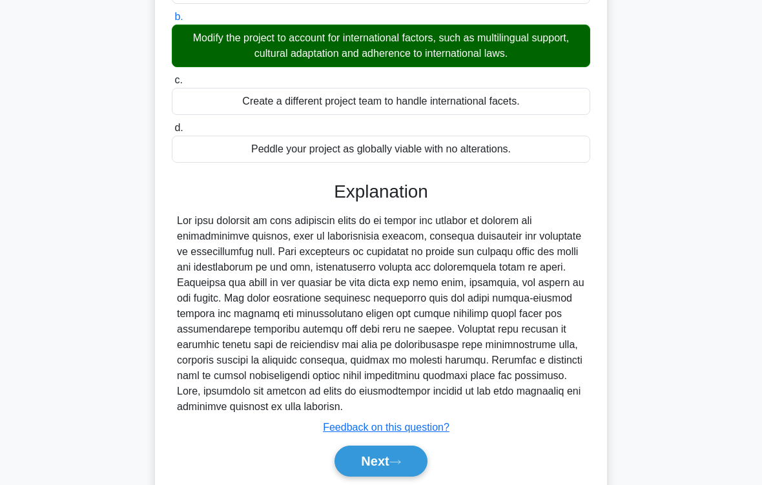
scroll to position [280, 0]
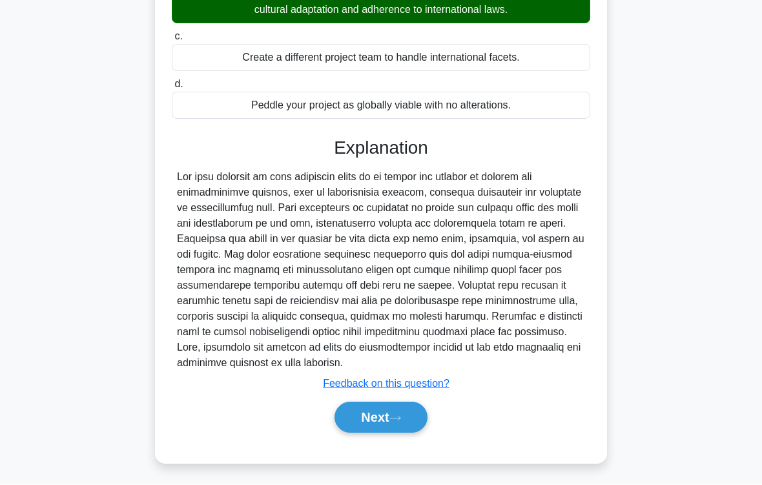
click at [408, 404] on button "Next" at bounding box center [381, 418] width 92 height 31
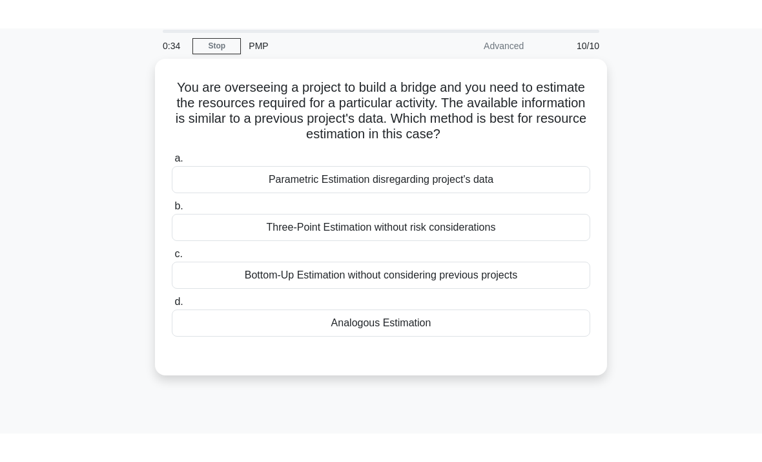
scroll to position [0, 0]
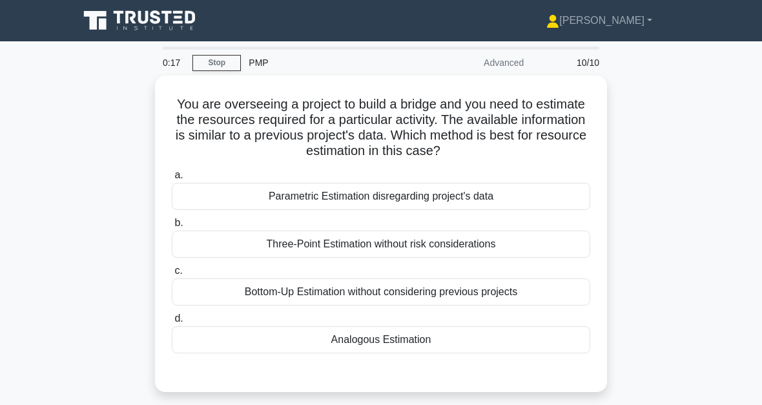
click at [411, 345] on div "Analogous Estimation" at bounding box center [381, 339] width 419 height 27
click at [172, 323] on input "d. Analogous Estimation" at bounding box center [172, 319] width 0 height 8
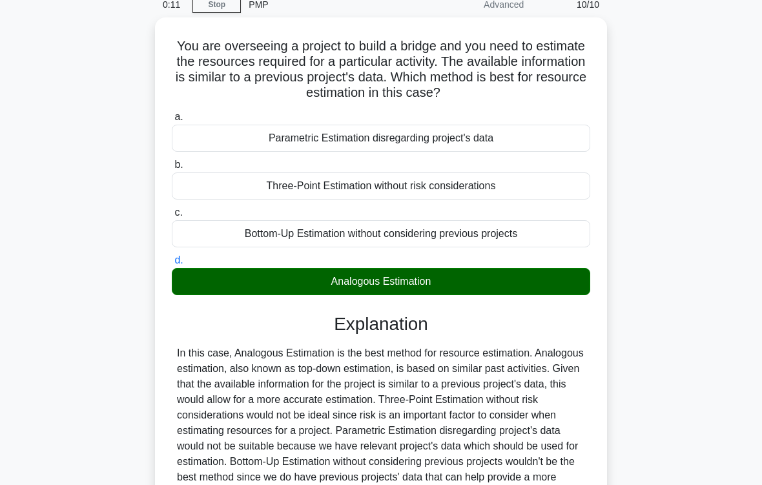
scroll to position [213, 0]
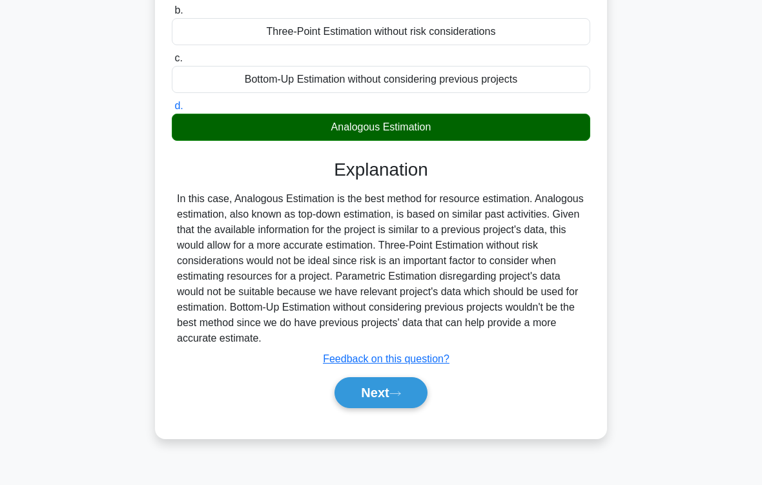
click at [415, 132] on div "Analogous Estimation" at bounding box center [381, 127] width 419 height 27
click at [172, 110] on input "d. Analogous Estimation" at bounding box center [172, 106] width 0 height 8
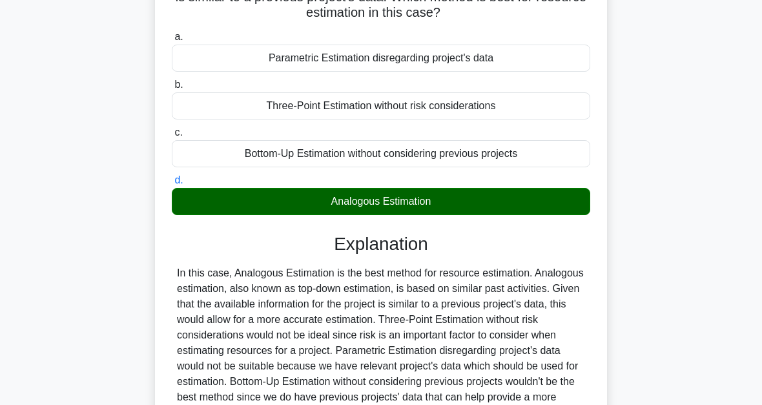
scroll to position [0, 0]
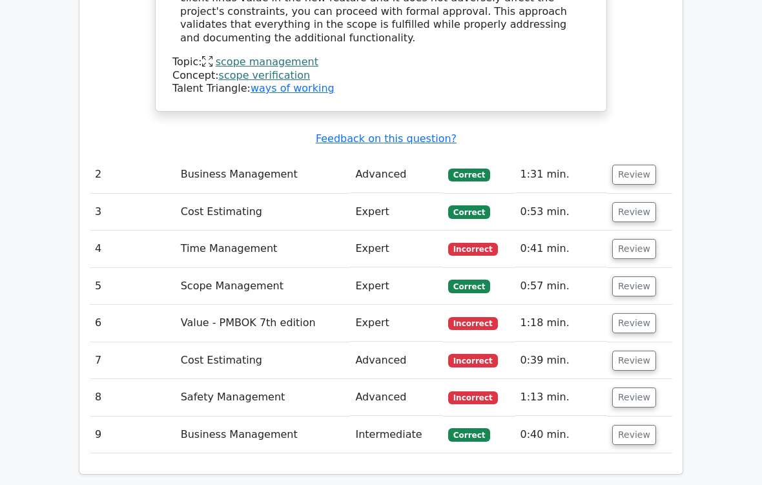
scroll to position [1223, 0]
click at [642, 239] on button "Review" at bounding box center [635, 249] width 44 height 20
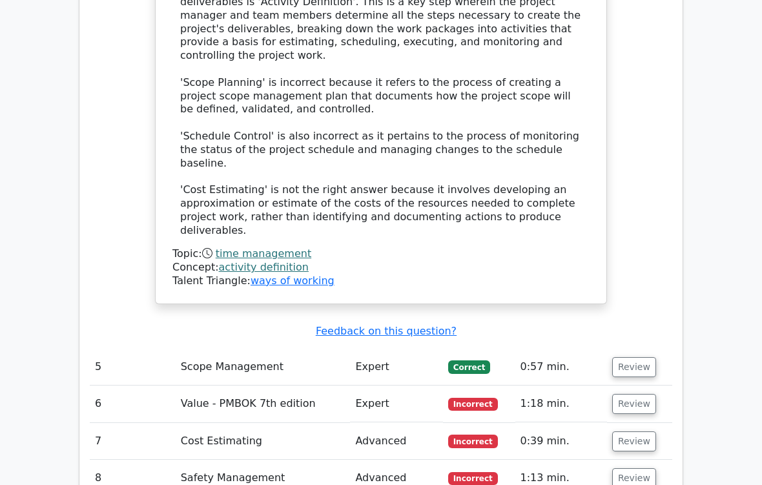
scroll to position [1845, 0]
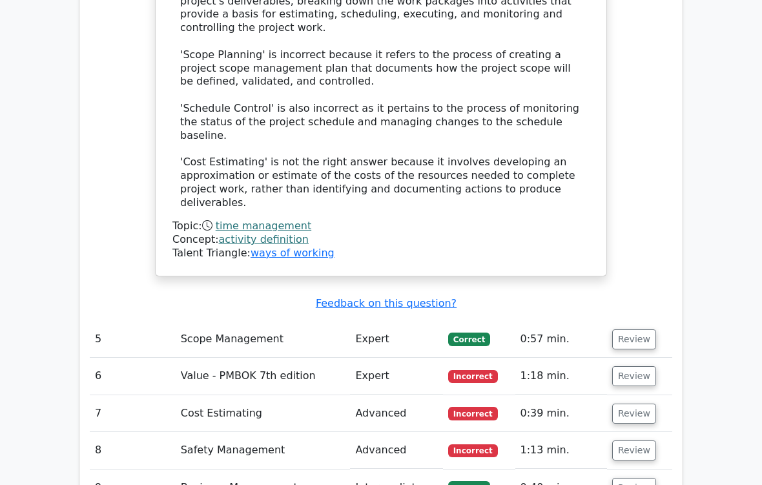
click at [639, 366] on button "Review" at bounding box center [635, 376] width 44 height 20
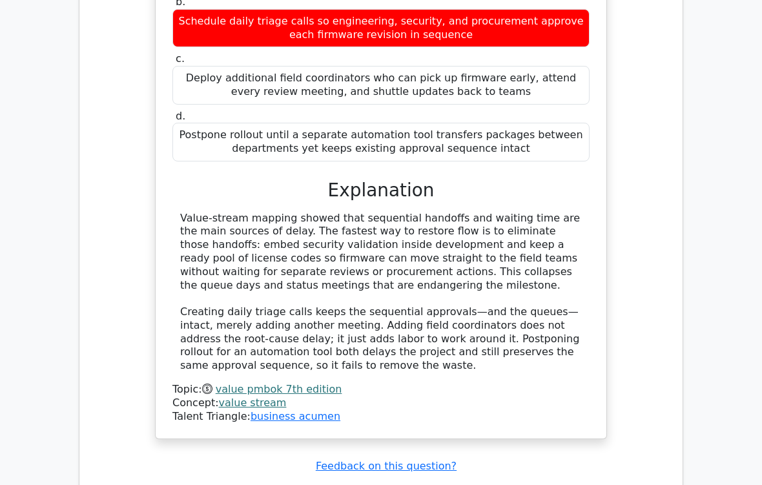
scroll to position [2493, 0]
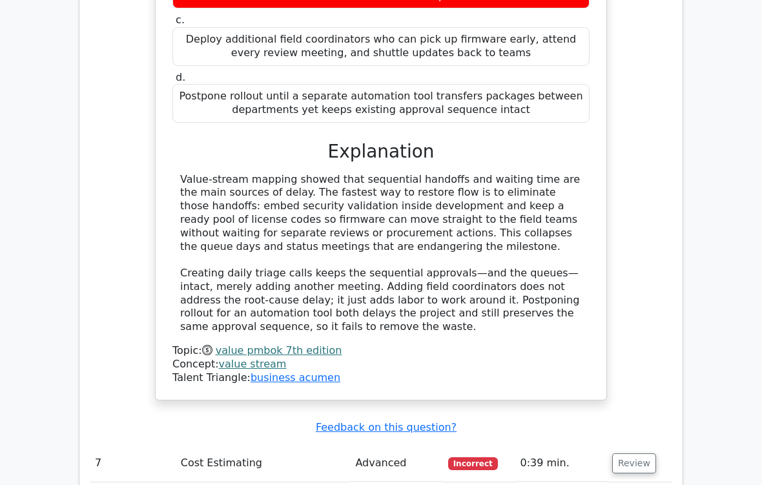
click at [641, 404] on button "Review" at bounding box center [635, 464] width 44 height 20
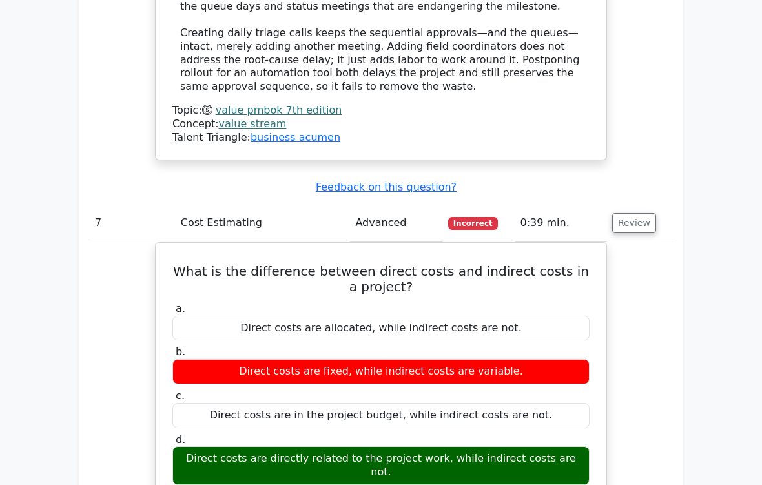
scroll to position [2735, 0]
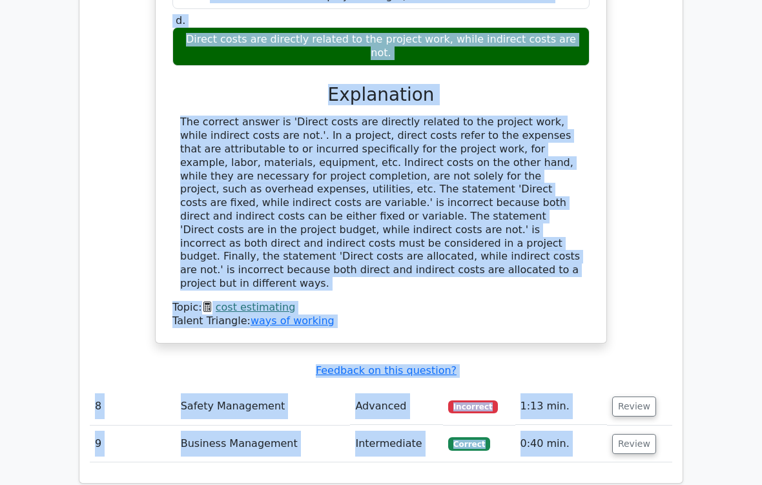
scroll to position [3162, 0]
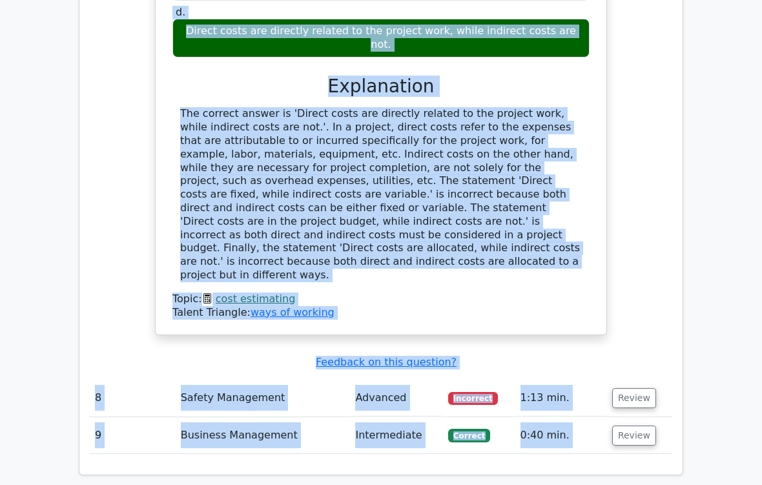
click at [635, 388] on button "Review" at bounding box center [635, 398] width 44 height 20
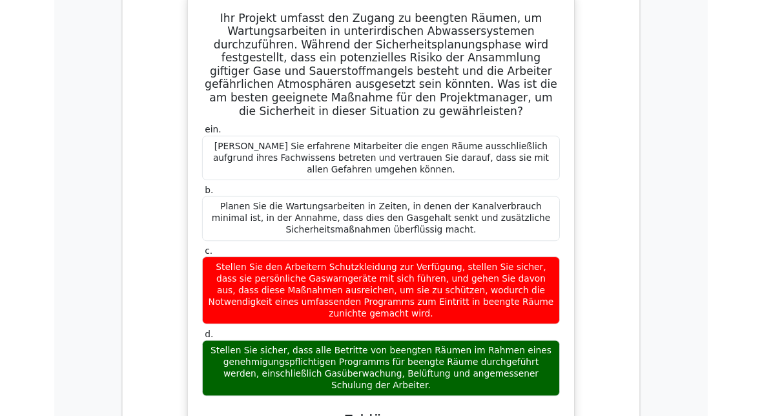
scroll to position [3620, 0]
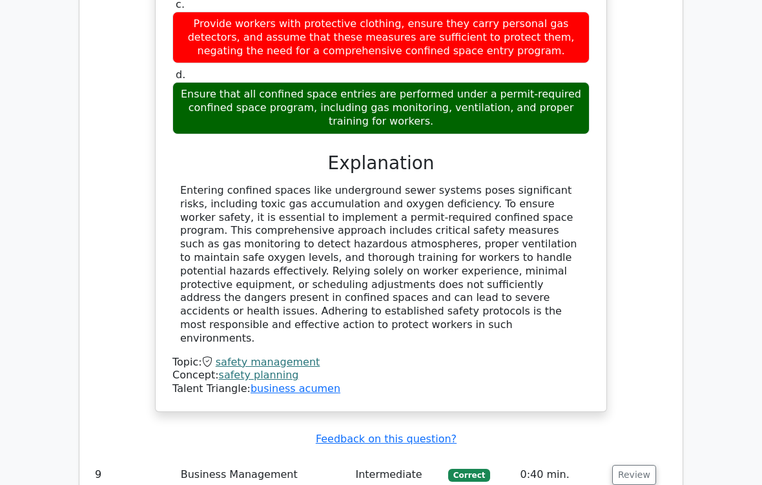
scroll to position [3895, 0]
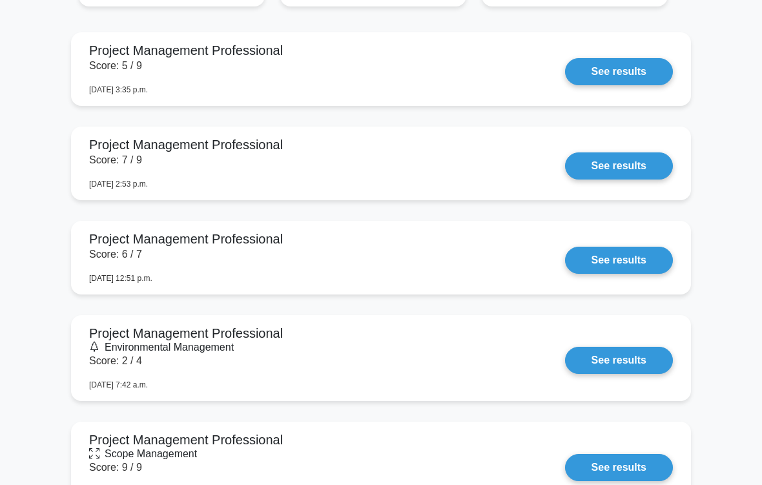
scroll to position [870, 0]
click at [640, 356] on link "See results" at bounding box center [619, 360] width 108 height 27
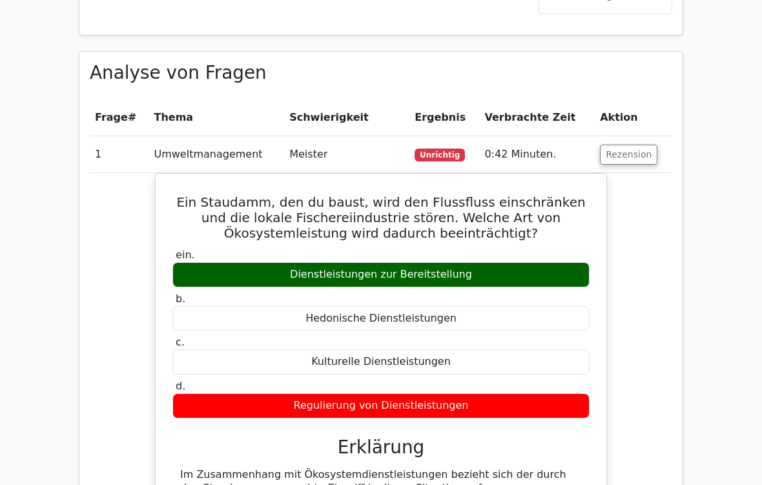
scroll to position [554, 0]
